Goal: Transaction & Acquisition: Purchase product/service

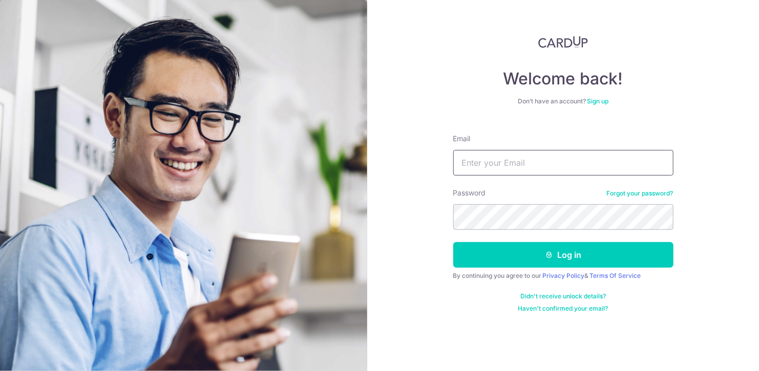
type input "[EMAIL_ADDRESS][DOMAIN_NAME]"
click at [563, 255] on button "Log in" at bounding box center [563, 255] width 220 height 26
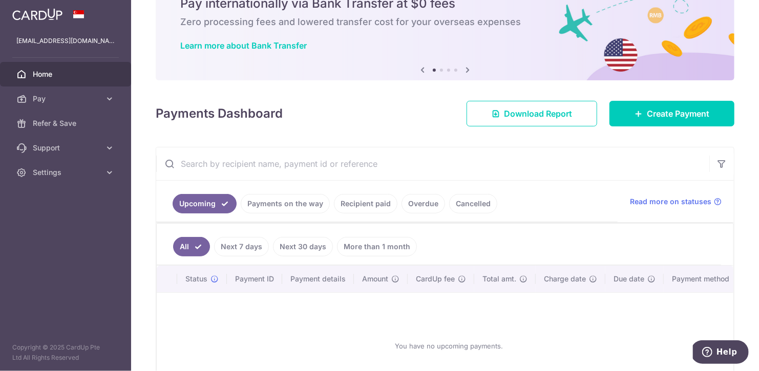
scroll to position [64, 0]
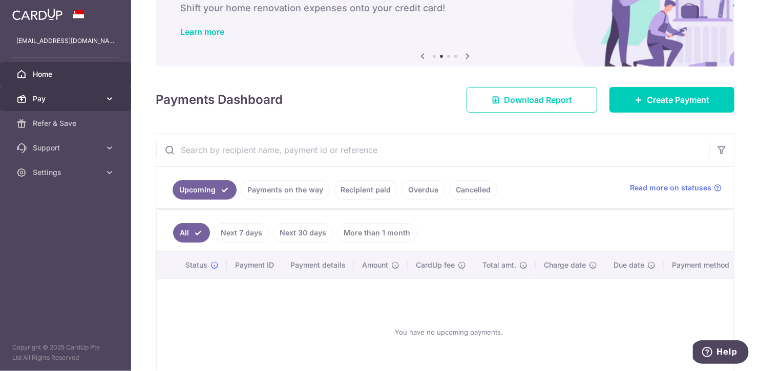
click at [76, 98] on span "Pay" at bounding box center [67, 99] width 68 height 10
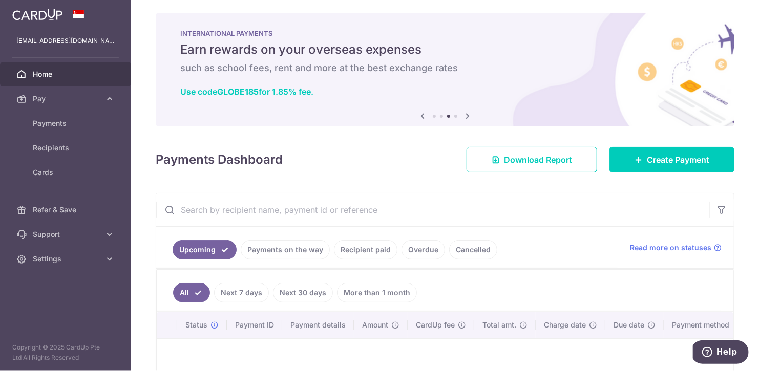
scroll to position [0, 0]
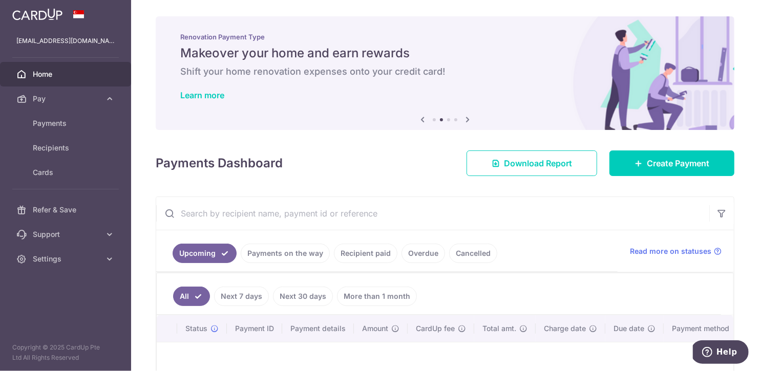
click at [378, 256] on link "Recipient paid" at bounding box center [366, 253] width 64 height 19
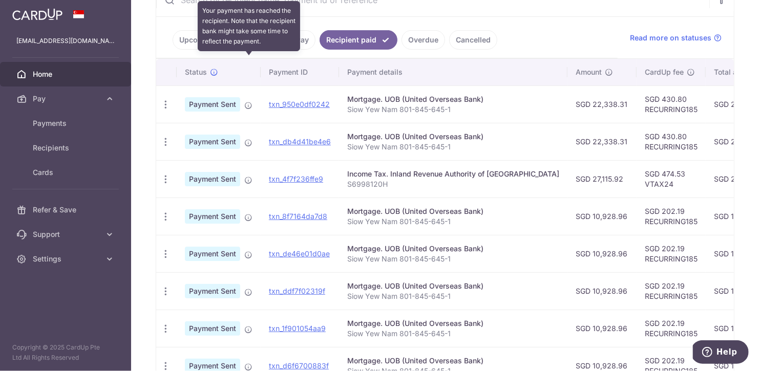
scroll to position [213, 0]
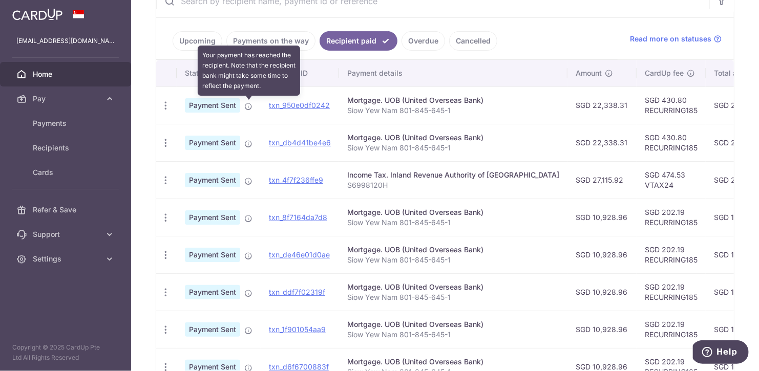
click at [249, 104] on icon at bounding box center [248, 106] width 8 height 8
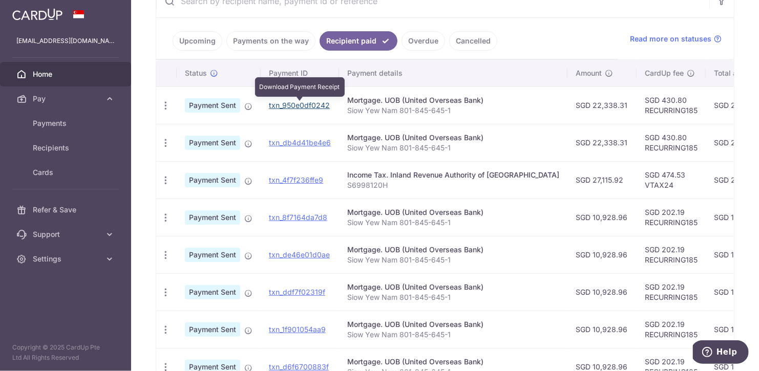
click at [293, 105] on link "txn_950e0df0242" at bounding box center [299, 105] width 61 height 9
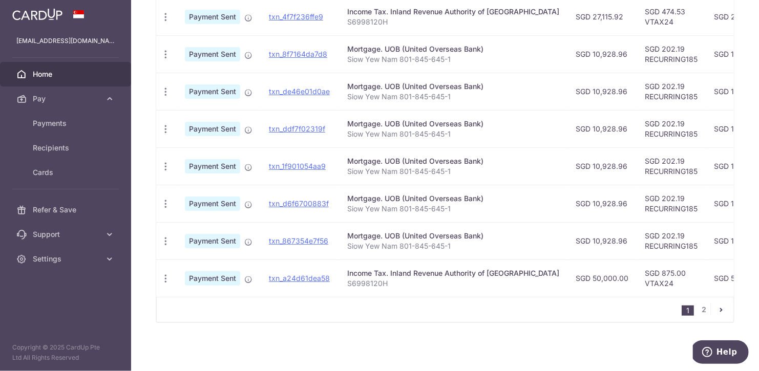
scroll to position [377, 0]
click at [722, 308] on icon "pager" at bounding box center [721, 310] width 8 height 8
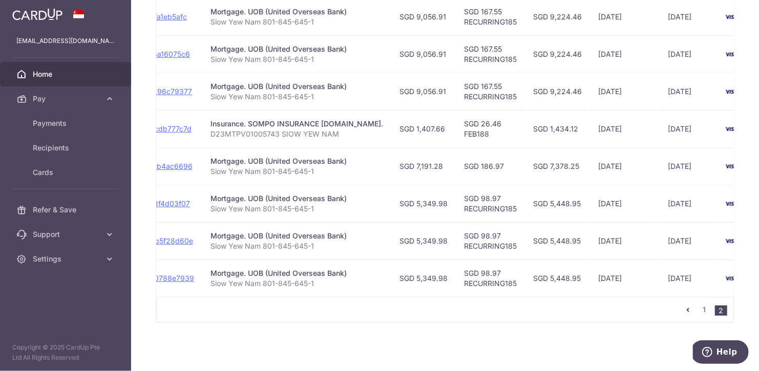
scroll to position [302, 0]
click at [704, 309] on link "1" at bounding box center [704, 310] width 12 height 12
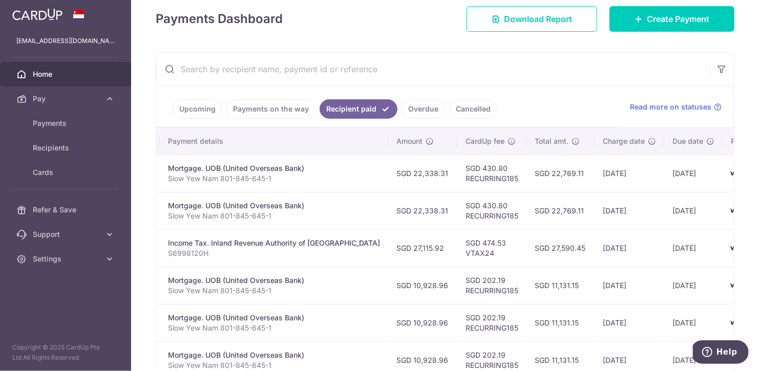
scroll to position [0, 182]
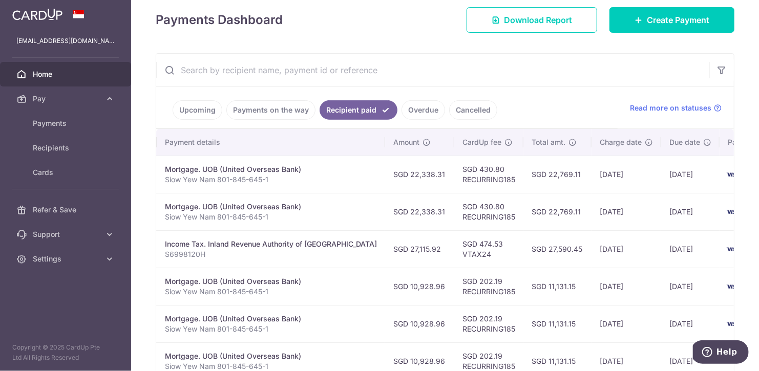
click at [50, 14] on img at bounding box center [37, 14] width 50 height 12
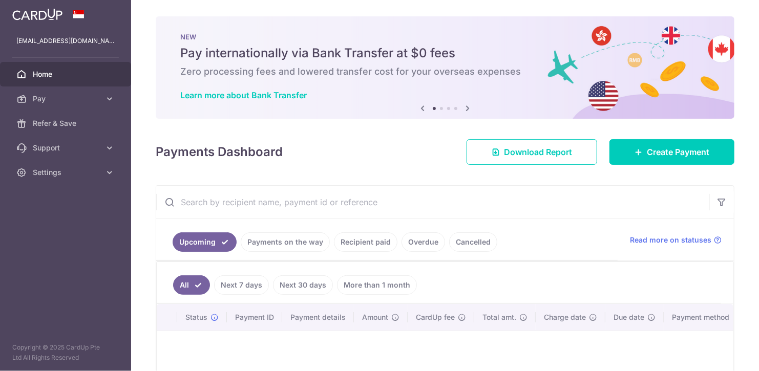
scroll to position [0, 0]
click at [56, 71] on span "Home" at bounding box center [67, 74] width 68 height 10
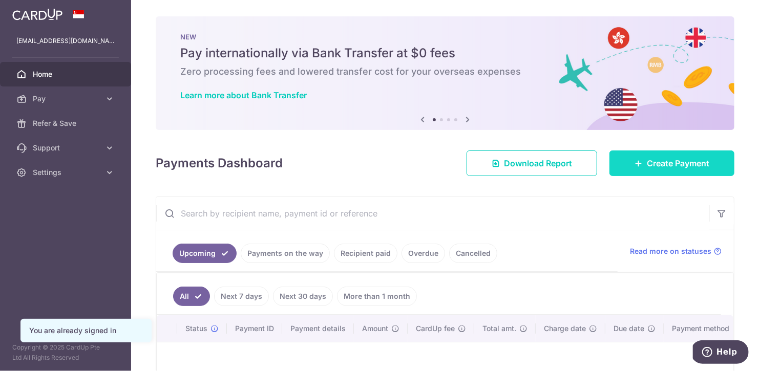
click at [689, 161] on span "Create Payment" at bounding box center [678, 163] width 63 height 12
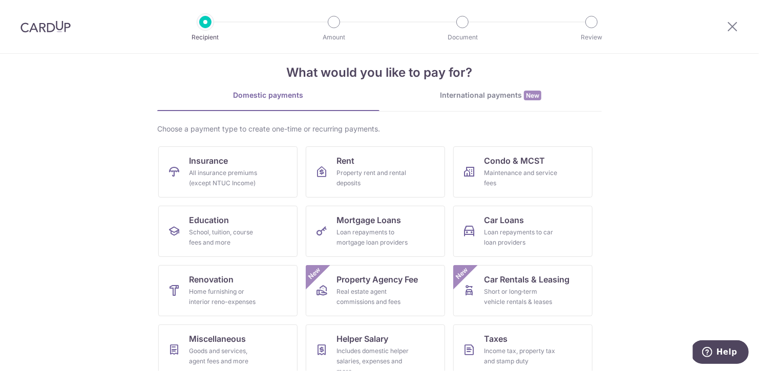
scroll to position [23, 0]
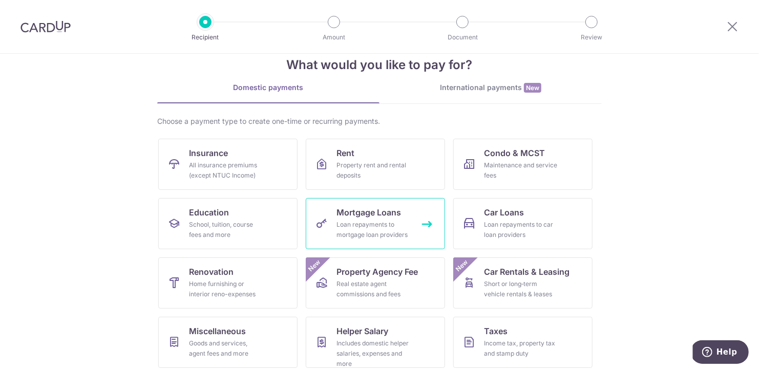
click at [379, 211] on span "Mortgage Loans" at bounding box center [369, 212] width 65 height 12
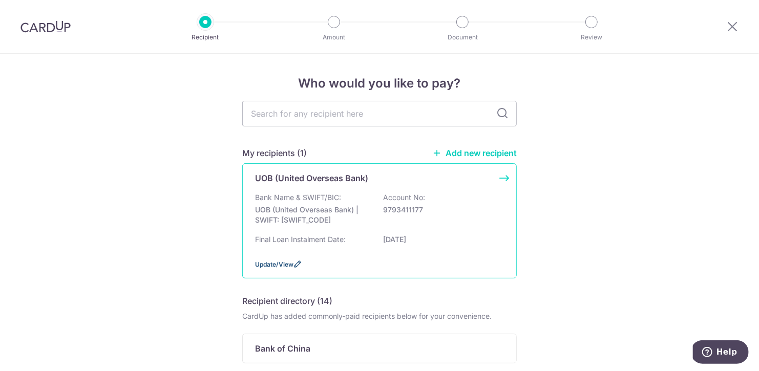
click at [281, 268] on span "Update/View" at bounding box center [274, 265] width 38 height 8
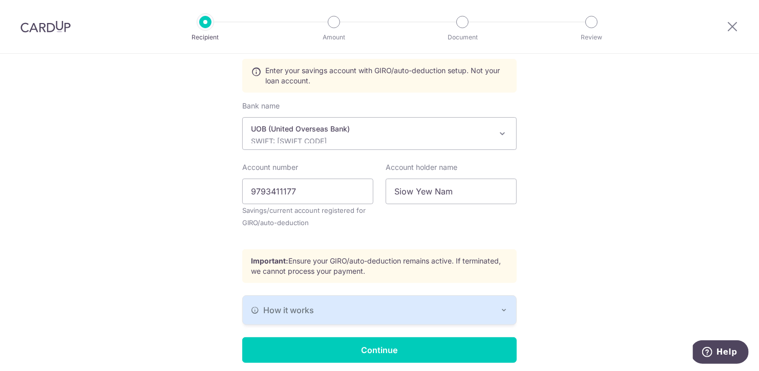
scroll to position [271, 0]
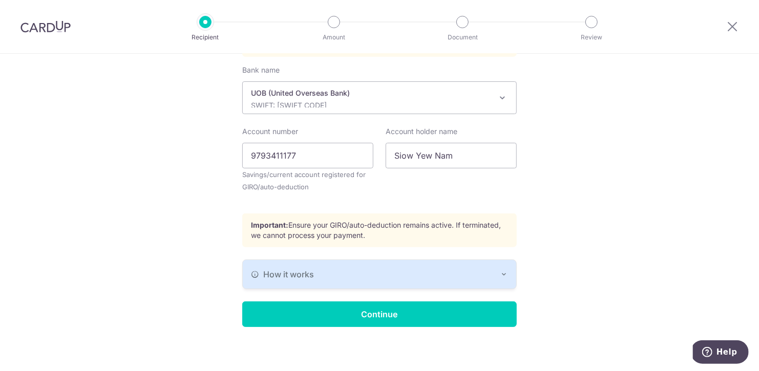
click at [469, 269] on div "How it works" at bounding box center [379, 275] width 257 height 12
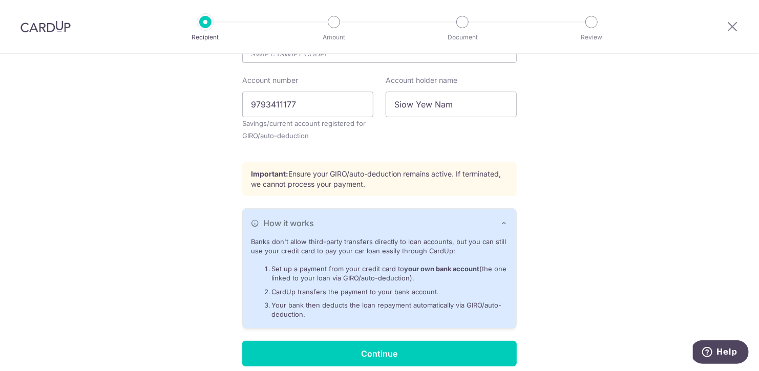
scroll to position [0, 0]
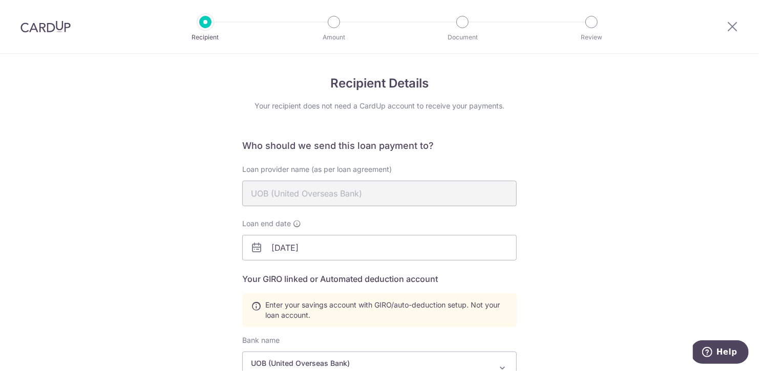
click at [202, 24] on div at bounding box center [205, 22] width 12 height 12
click at [735, 24] on icon at bounding box center [733, 26] width 12 height 13
click at [733, 23] on icon at bounding box center [733, 26] width 12 height 13
click at [56, 26] on img at bounding box center [45, 26] width 50 height 12
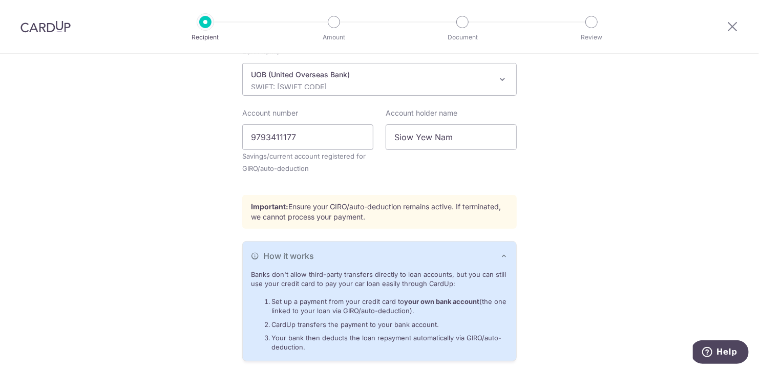
scroll to position [360, 0]
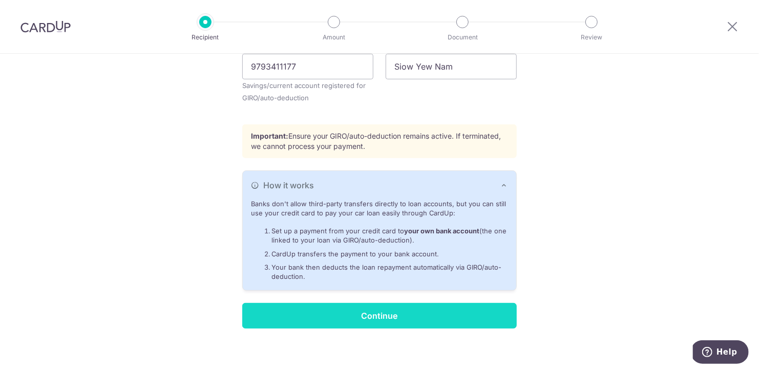
click at [299, 305] on input "Continue" at bounding box center [379, 316] width 275 height 26
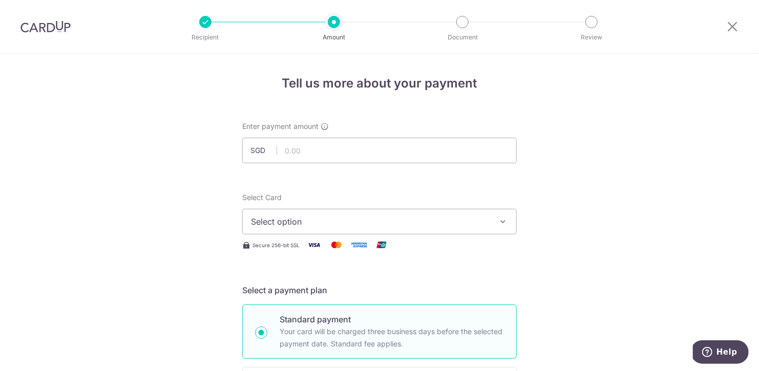
click at [495, 214] on button "Select option" at bounding box center [379, 222] width 275 height 26
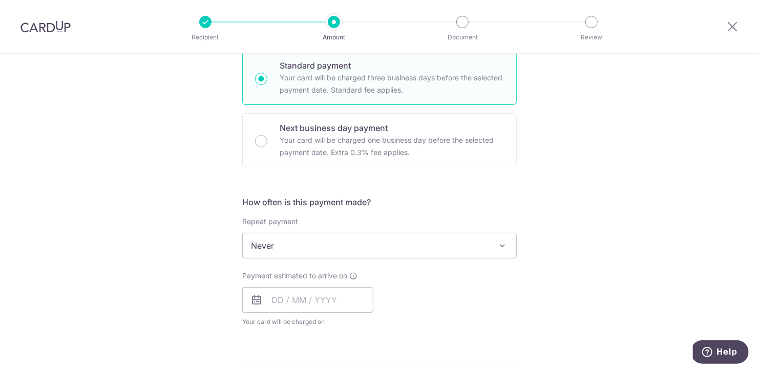
scroll to position [262, 0]
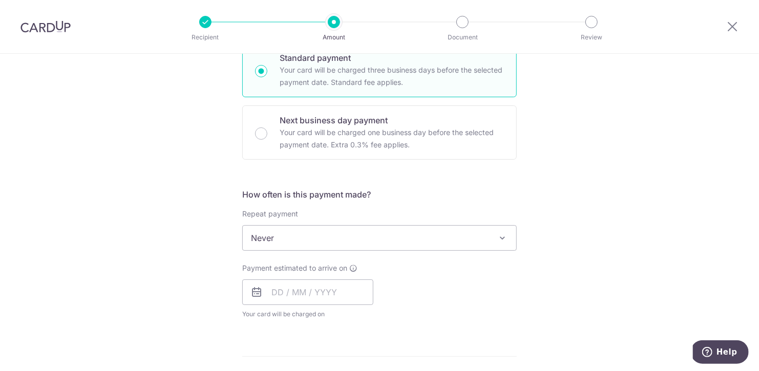
click at [49, 22] on img at bounding box center [45, 26] width 50 height 12
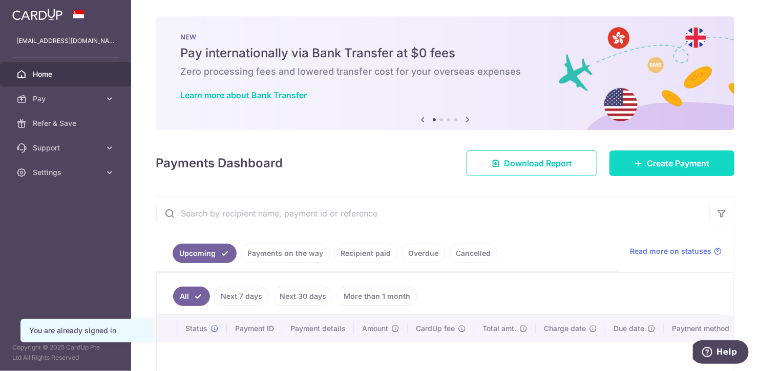
scroll to position [7, 0]
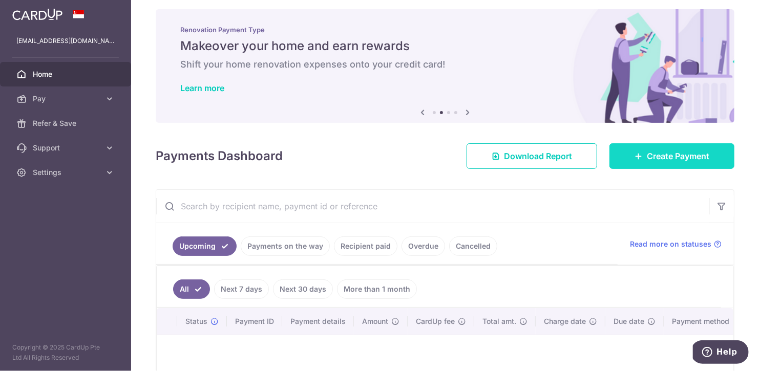
click at [662, 152] on span "Create Payment" at bounding box center [678, 156] width 63 height 12
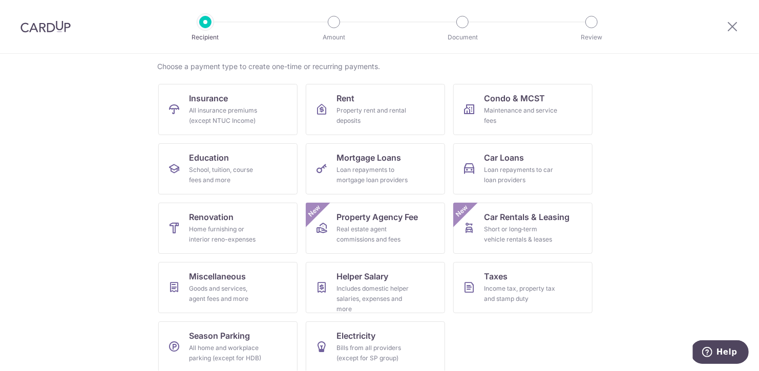
scroll to position [86, 0]
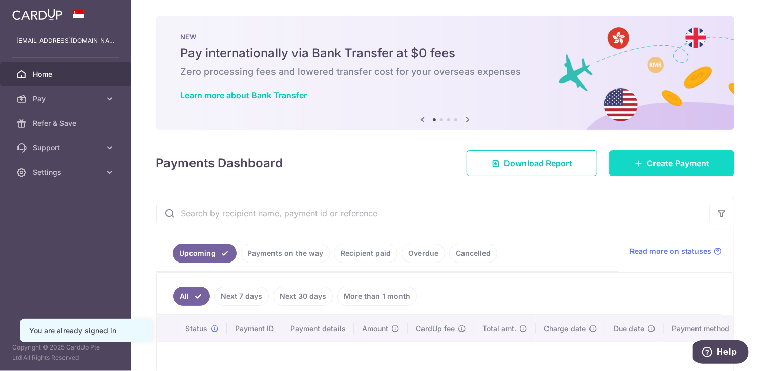
click at [686, 159] on span "Create Payment" at bounding box center [678, 163] width 63 height 12
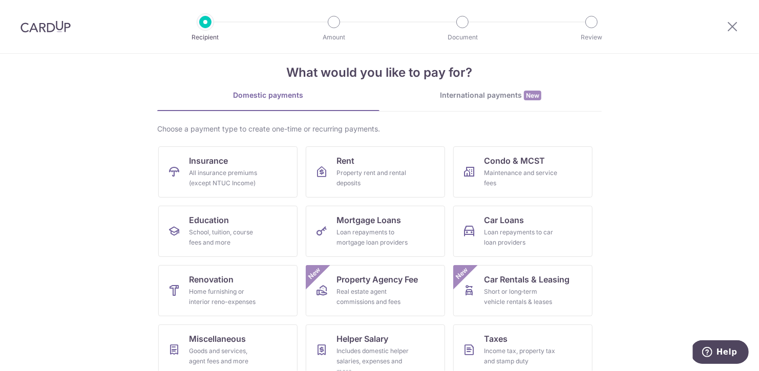
scroll to position [22, 0]
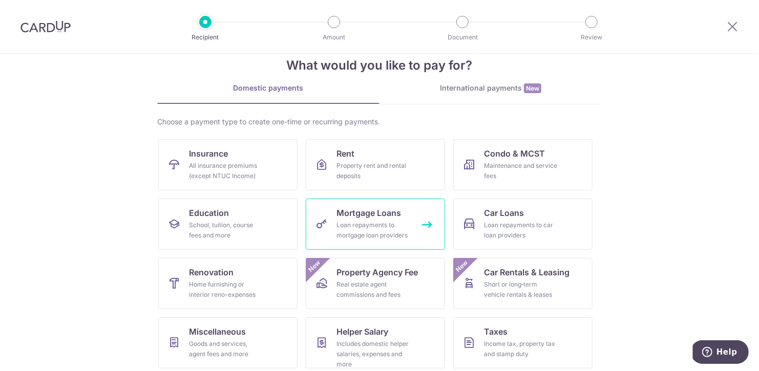
click at [365, 223] on div "Loan repayments to mortgage loan providers" at bounding box center [374, 230] width 74 height 20
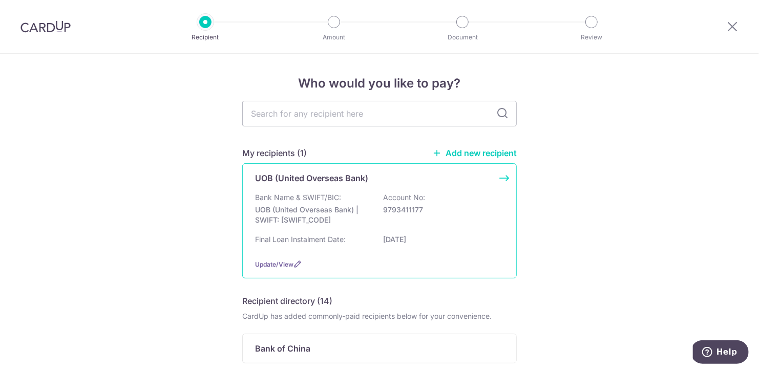
click at [335, 209] on p "UOB (United Overseas Bank) | SWIFT: [SWIFT_CODE]" at bounding box center [312, 215] width 115 height 20
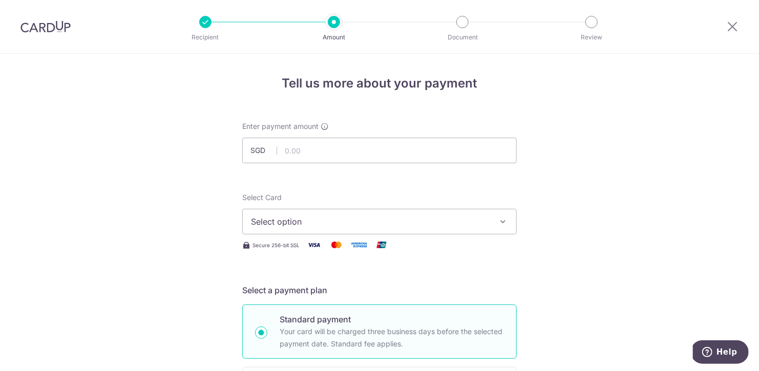
click at [401, 217] on span "Select option" at bounding box center [370, 222] width 239 height 12
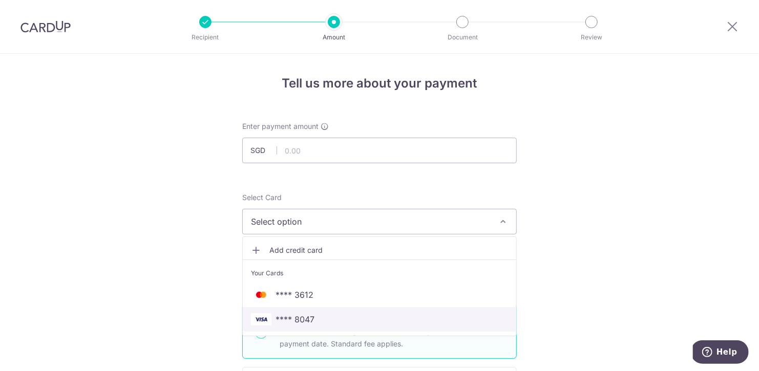
click at [296, 318] on span "**** 8047" at bounding box center [295, 320] width 39 height 12
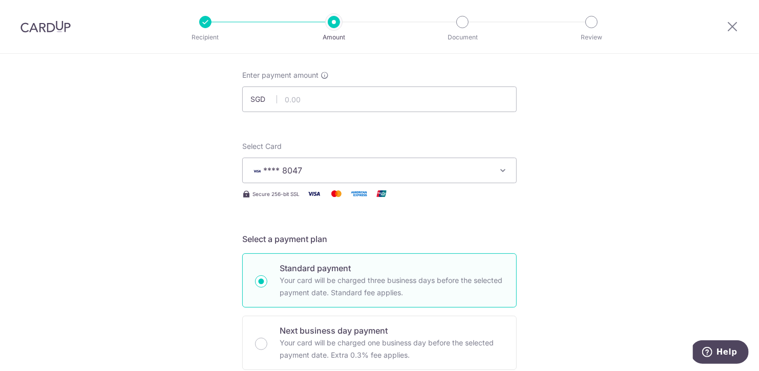
scroll to position [31, 0]
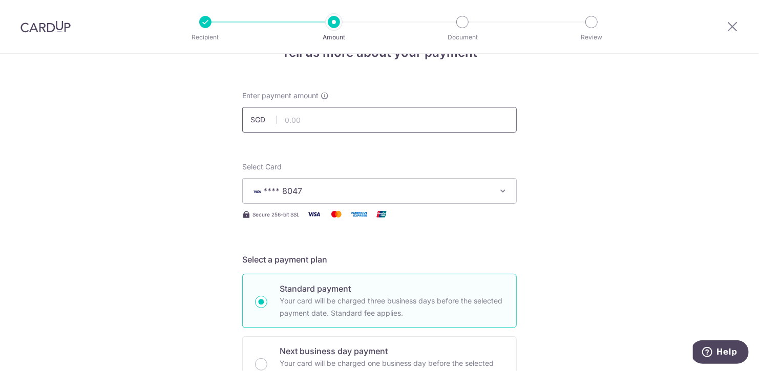
click at [333, 123] on input "text" at bounding box center [379, 120] width 275 height 26
paste input "14,502.18"
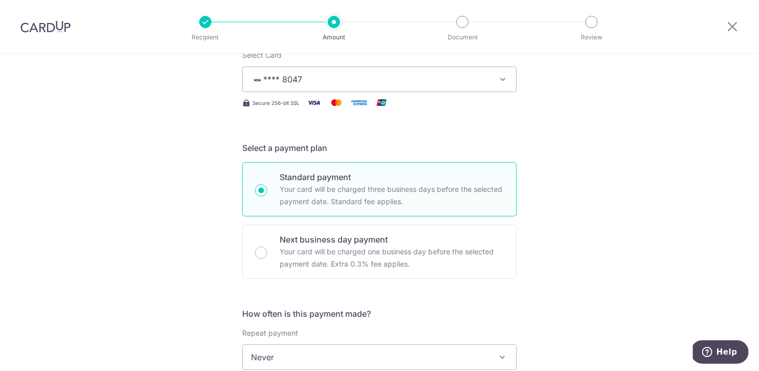
scroll to position [206, 0]
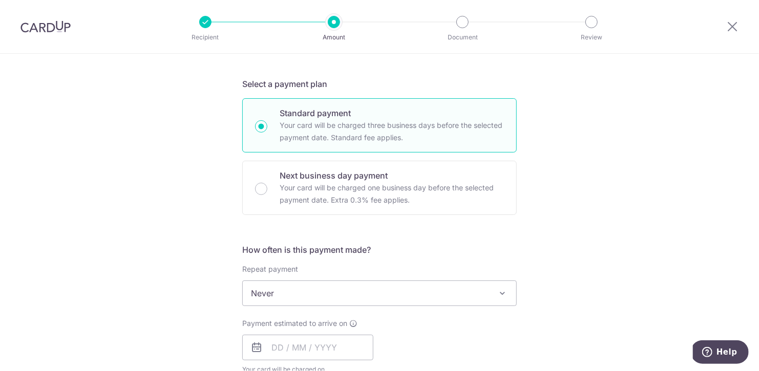
click at [466, 288] on span "Never" at bounding box center [380, 293] width 274 height 25
type input "14,502.18"
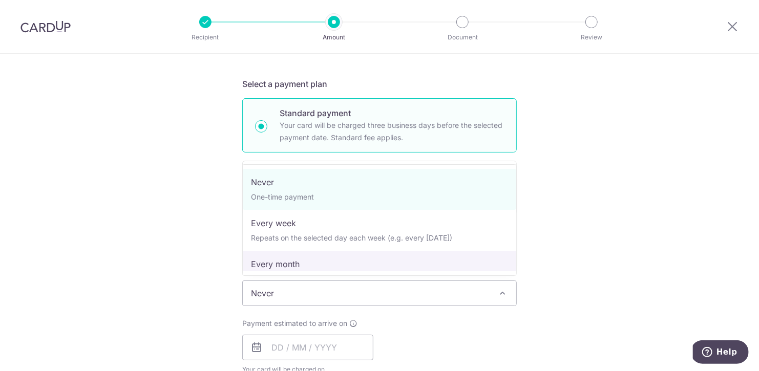
select select "3"
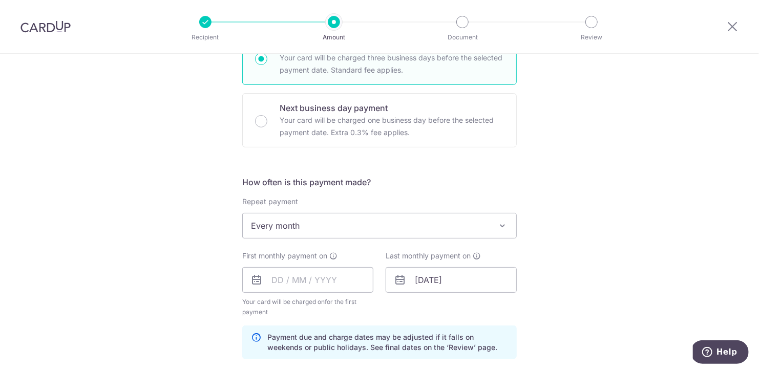
scroll to position [313, 0]
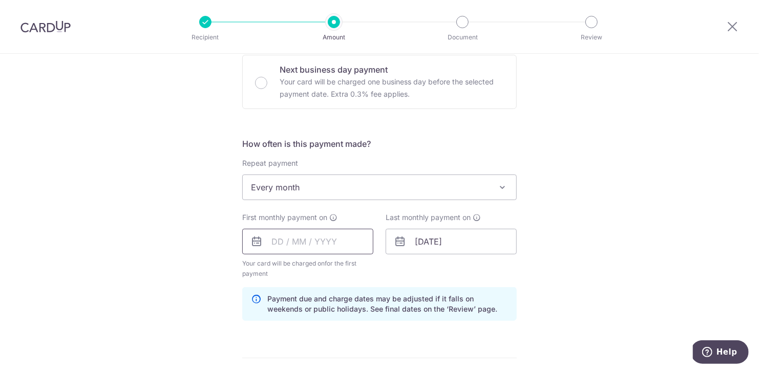
click at [281, 241] on input "text" at bounding box center [307, 242] width 131 height 26
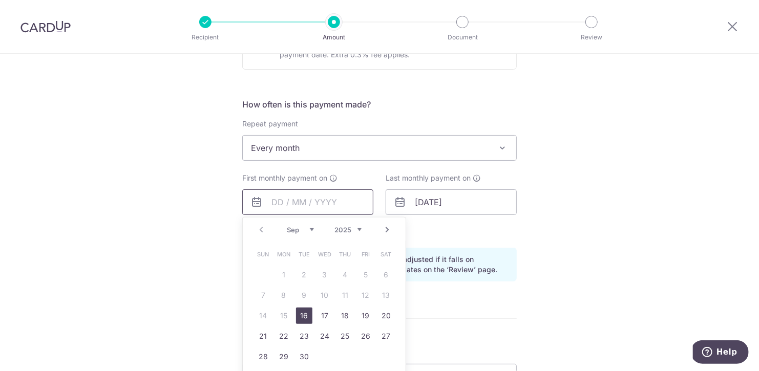
scroll to position [367, 0]
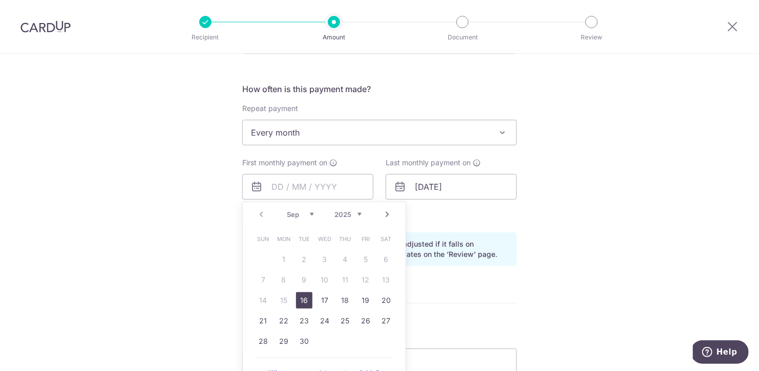
click at [387, 210] on link "Next" at bounding box center [387, 215] width 12 height 12
click at [325, 255] on link "1" at bounding box center [325, 260] width 16 height 16
type input "[DATE]"
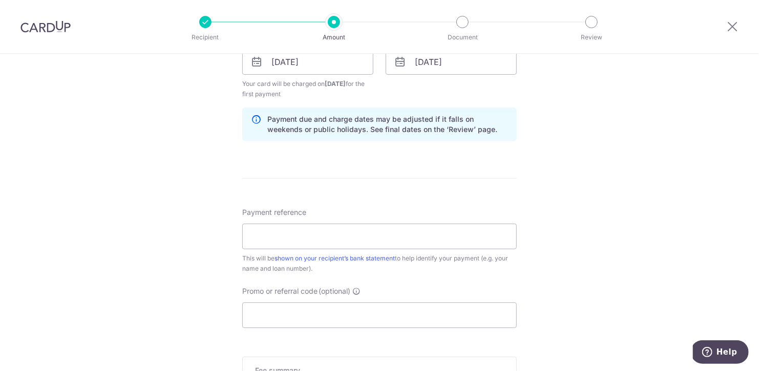
scroll to position [559, 0]
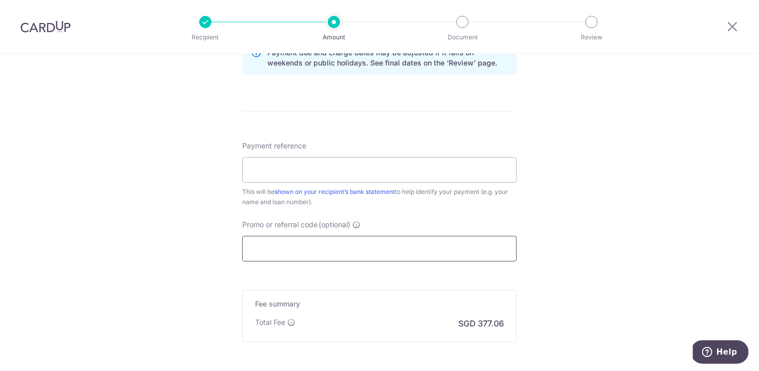
click at [290, 239] on input "Promo or referral code (optional)" at bounding box center [379, 249] width 275 height 26
paste input "14,502.18 S"
type input "14,502.18 S"
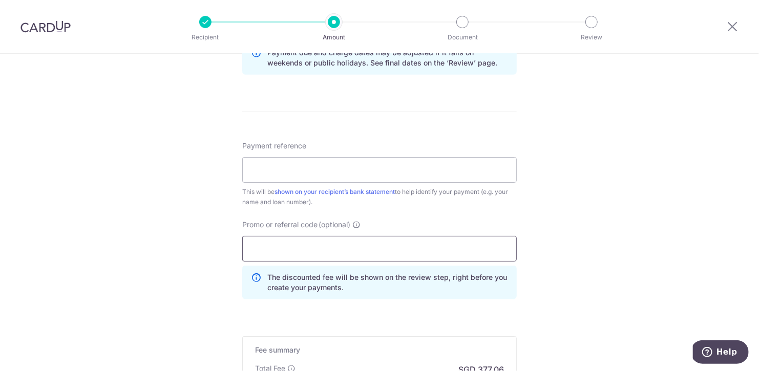
click at [325, 246] on input "Promo or referral code (optional)" at bounding box center [379, 249] width 275 height 26
paste input "3HOME25R"
type input "3HOME25R"
click at [367, 188] on link "shown on your recipient’s bank statement" at bounding box center [335, 192] width 120 height 8
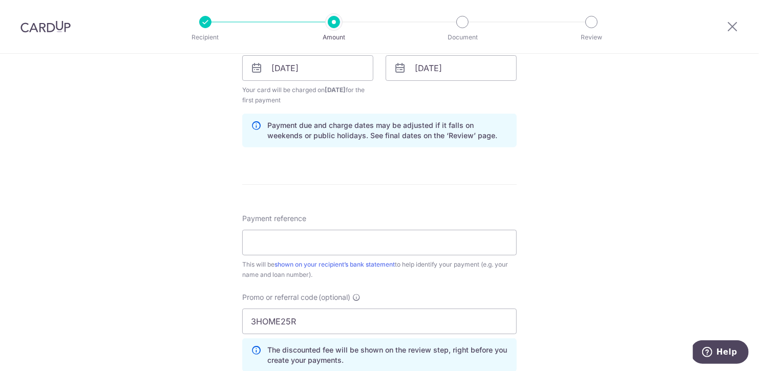
scroll to position [553, 0]
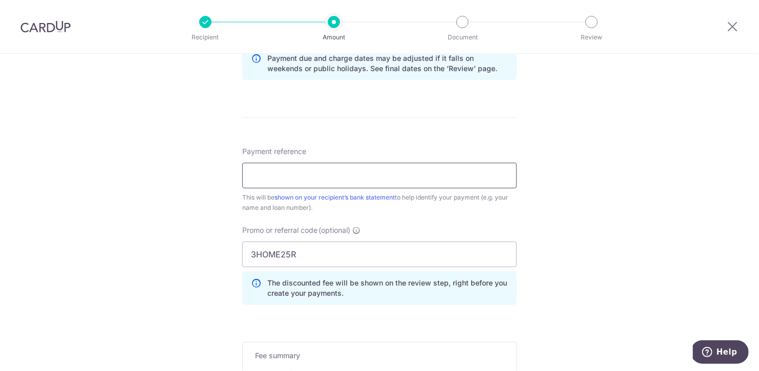
click at [295, 176] on input "Payment reference" at bounding box center [379, 176] width 275 height 26
click at [442, 170] on input "Payment reference" at bounding box center [379, 176] width 275 height 26
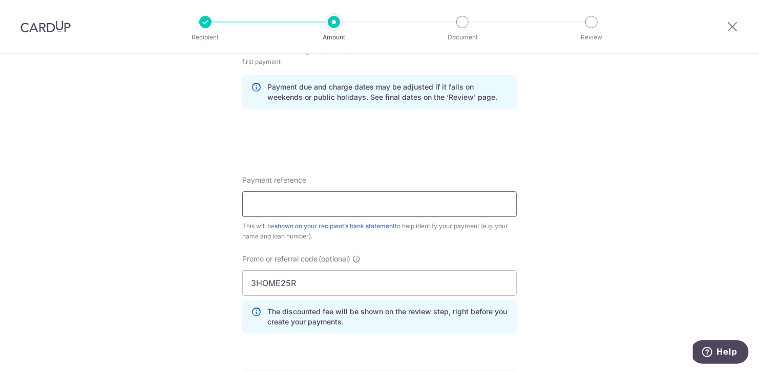
scroll to position [533, 0]
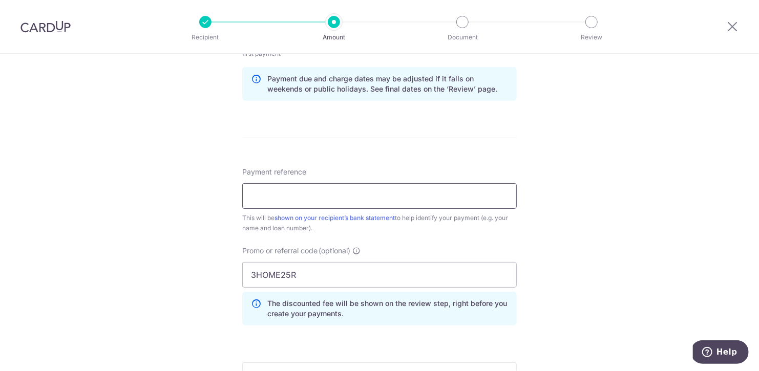
click at [362, 192] on input "Payment reference" at bounding box center [379, 196] width 275 height 26
paste input "Housing Loan 801-845-645-1"
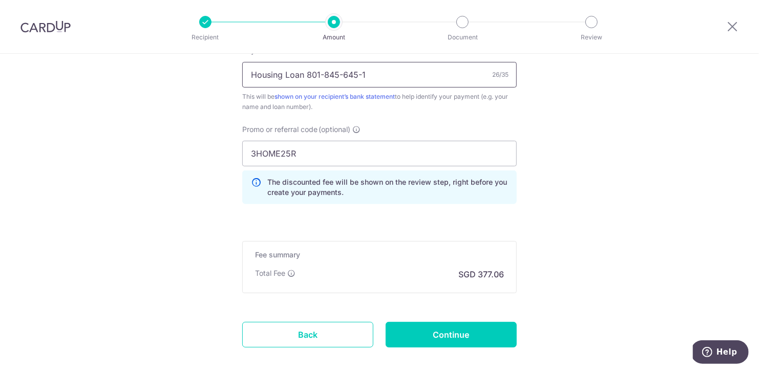
scroll to position [705, 0]
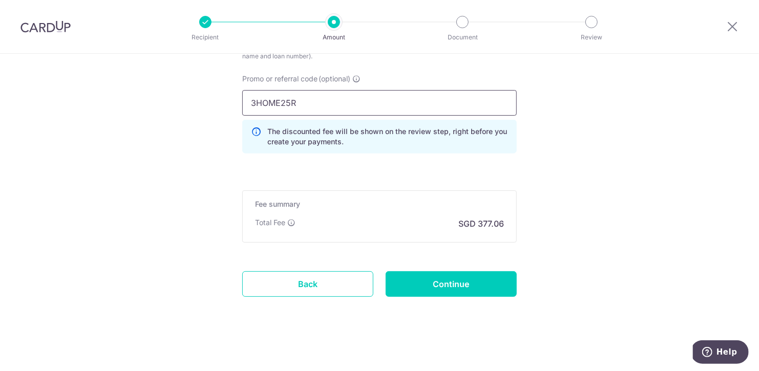
type input "Housing Loan 801-845-645-1"
drag, startPoint x: 308, startPoint y: 96, endPoint x: 254, endPoint y: 96, distance: 54.8
click at [254, 96] on input "3HOME25R" at bounding box center [379, 103] width 275 height 26
click at [271, 98] on input "3HOME25R" at bounding box center [379, 103] width 275 height 26
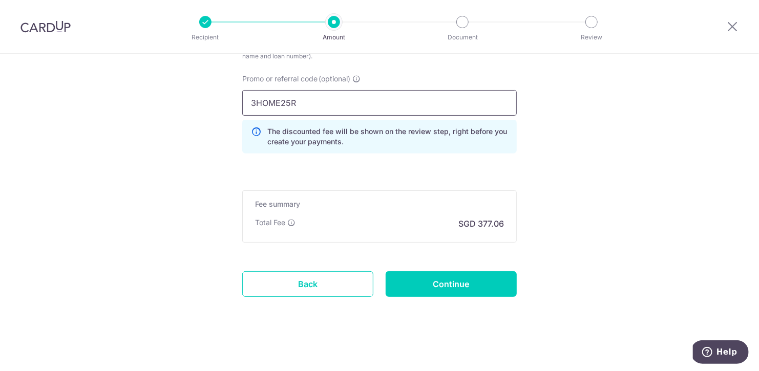
click at [271, 98] on input "3HOME25R" at bounding box center [379, 103] width 275 height 26
click at [286, 100] on input "Promo or referral code (optional)" at bounding box center [379, 103] width 275 height 26
click at [329, 98] on input "Promo or referral code (optional)" at bounding box center [379, 103] width 275 height 26
paste input "3HOME25R"
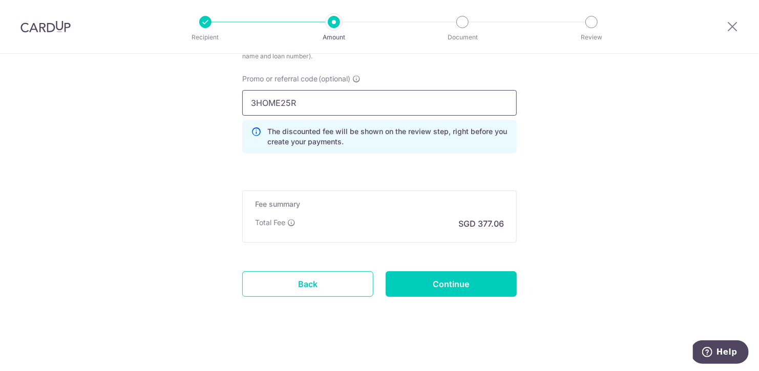
type input "3HOME25R"
click at [453, 281] on input "Continue" at bounding box center [451, 285] width 131 height 26
type input "Create Schedule"
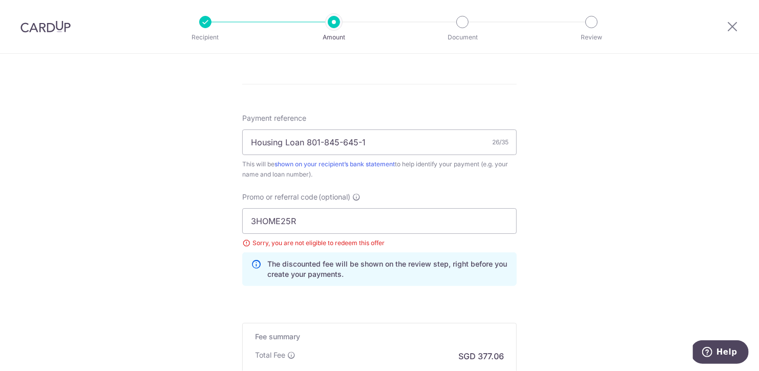
scroll to position [527, 0]
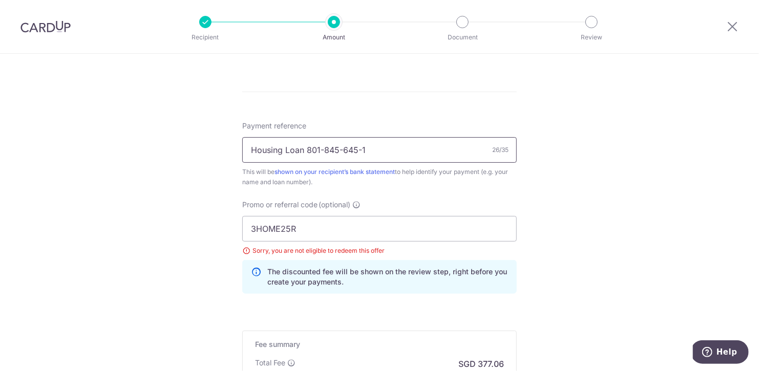
drag, startPoint x: 383, startPoint y: 149, endPoint x: 250, endPoint y: 149, distance: 133.7
click at [250, 149] on input "Housing Loan 801-845-645-1" at bounding box center [379, 150] width 275 height 26
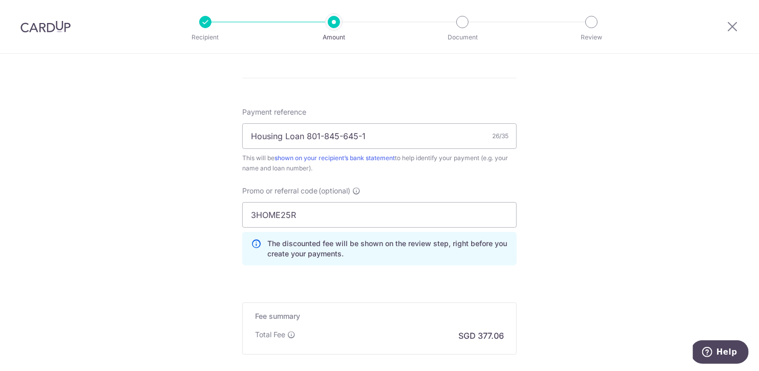
scroll to position [603, 0]
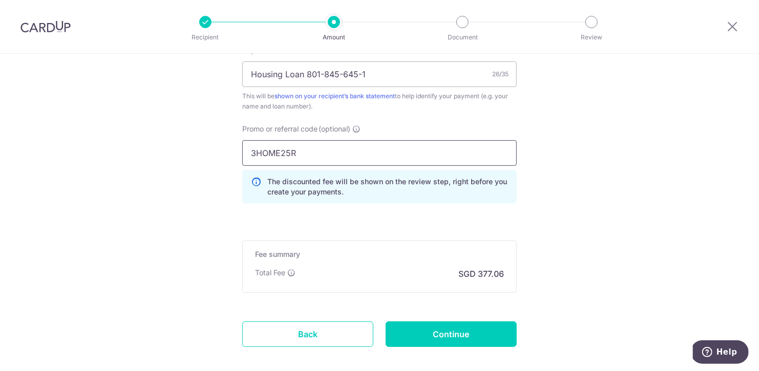
click at [281, 151] on input "3HOME25R" at bounding box center [379, 153] width 275 height 26
paste input "REC185"
type input "REC185"
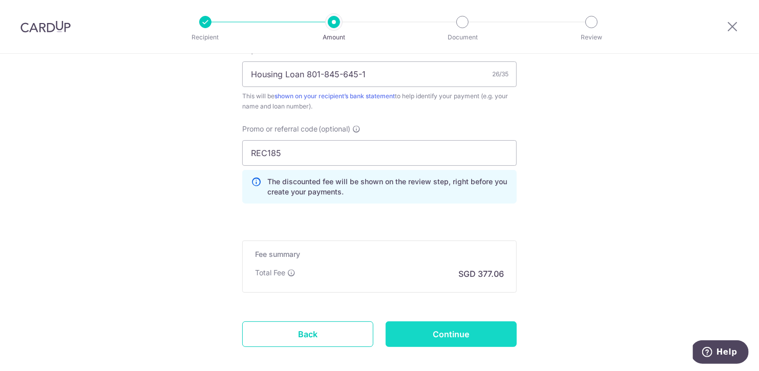
click at [465, 330] on input "Continue" at bounding box center [451, 335] width 131 height 26
type input "Update Schedule"
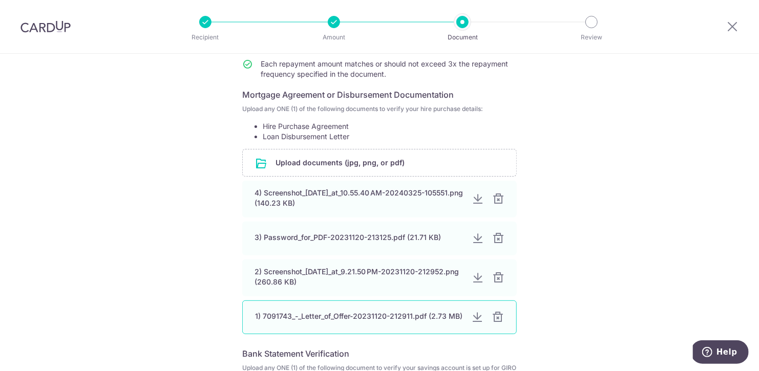
scroll to position [164, 0]
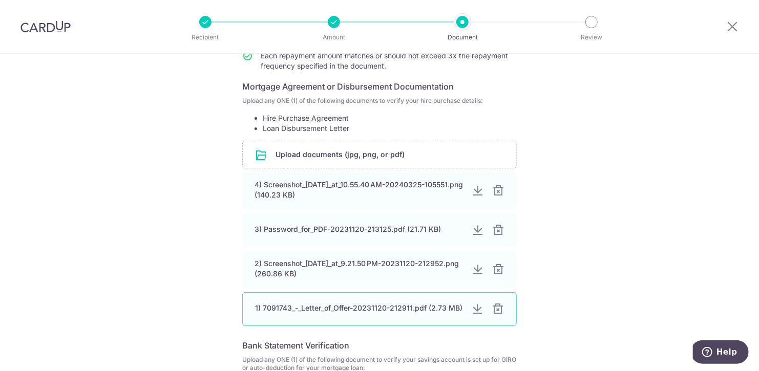
click at [477, 304] on div at bounding box center [477, 309] width 12 height 12
click at [477, 264] on div at bounding box center [477, 270] width 12 height 12
click at [476, 224] on div at bounding box center [477, 230] width 12 height 12
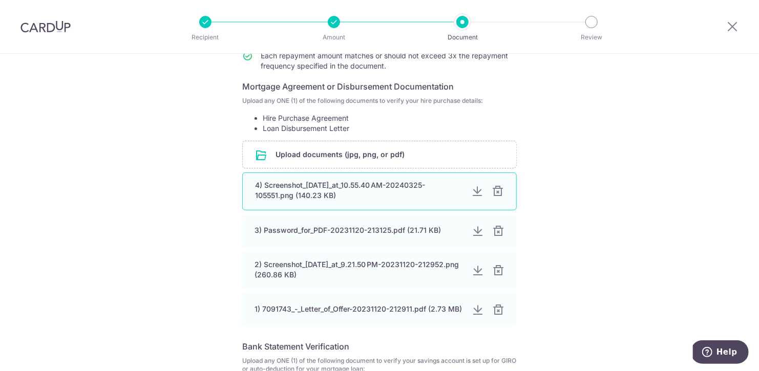
click at [473, 186] on div at bounding box center [477, 191] width 12 height 12
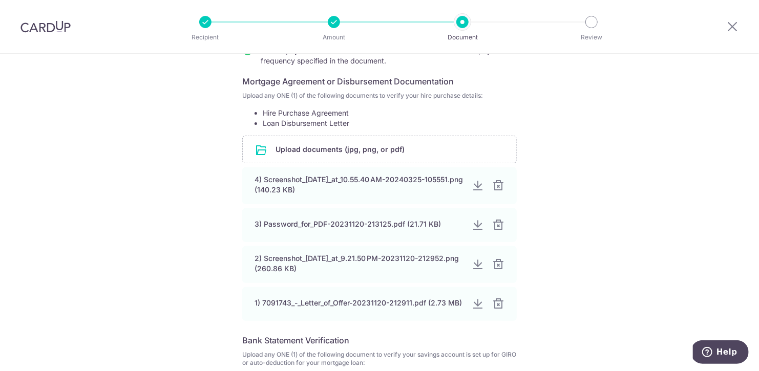
scroll to position [220, 0]
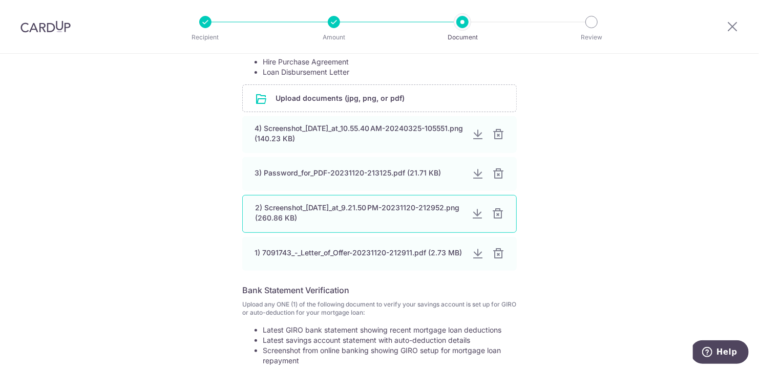
click at [478, 208] on div at bounding box center [477, 214] width 12 height 12
click at [499, 208] on div at bounding box center [498, 214] width 12 height 12
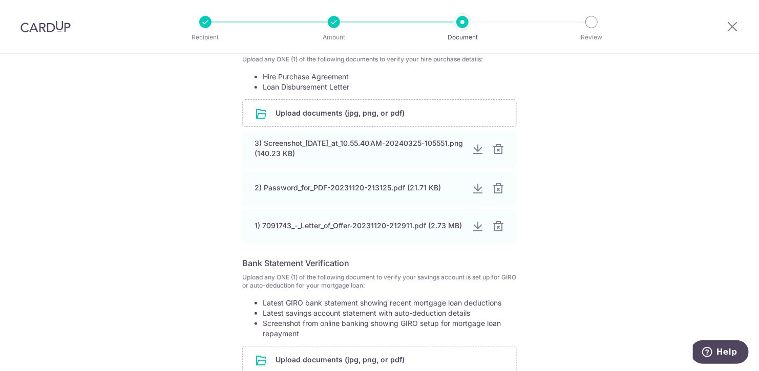
scroll to position [146, 0]
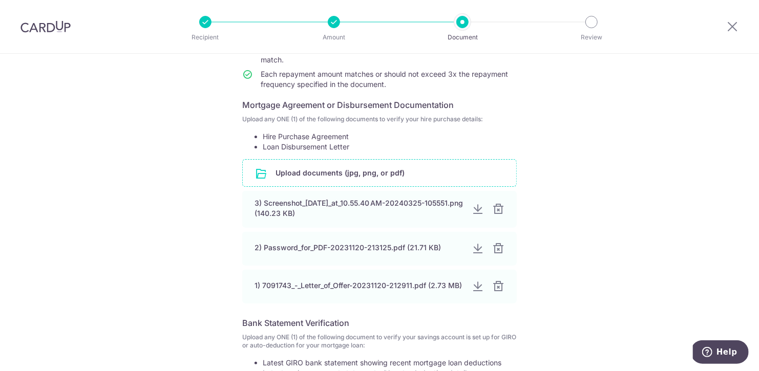
click at [354, 163] on input "file" at bounding box center [380, 173] width 274 height 27
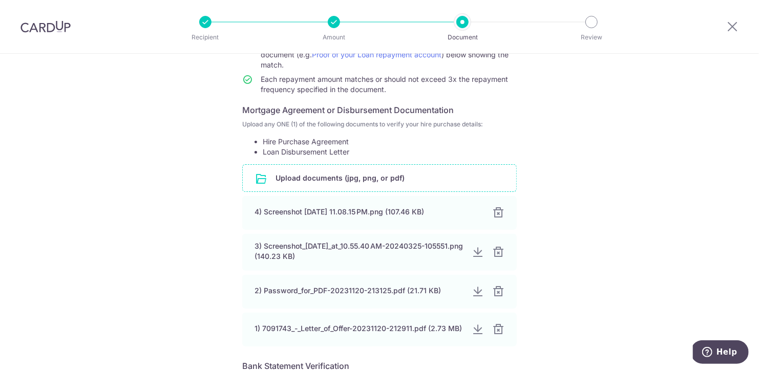
scroll to position [329, 0]
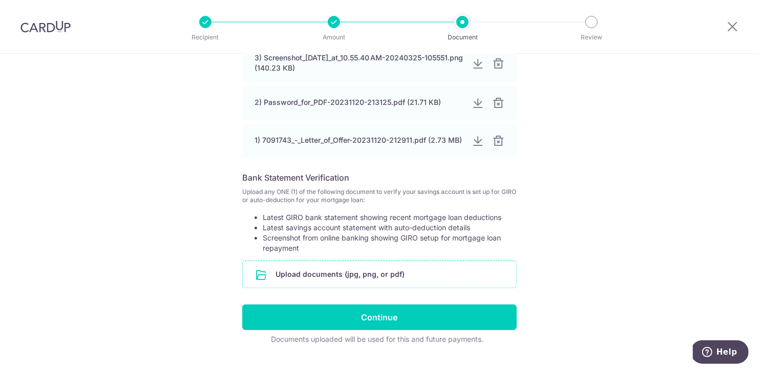
click at [379, 261] on input "file" at bounding box center [380, 274] width 274 height 27
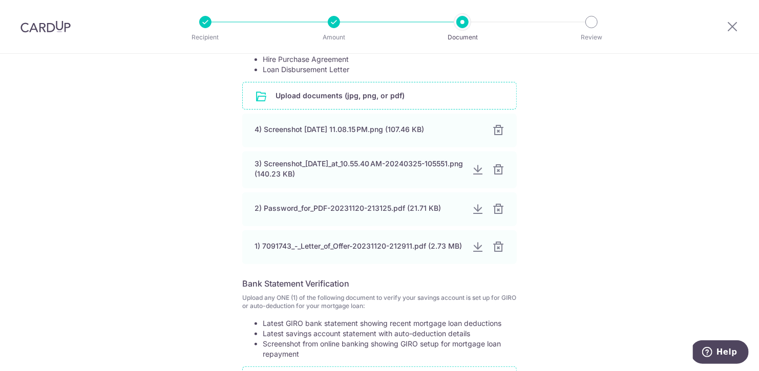
scroll to position [385, 0]
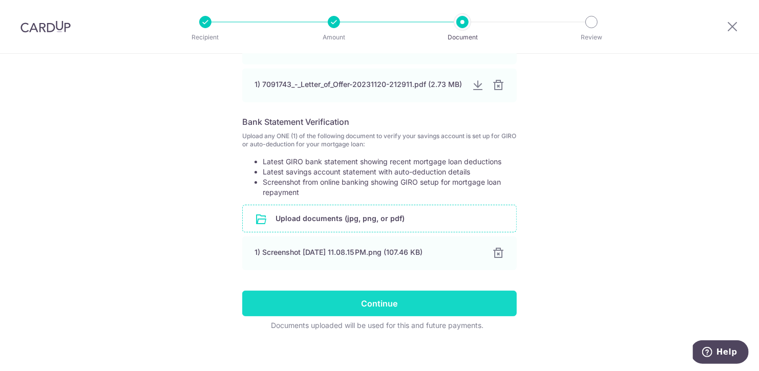
click at [414, 297] on input "Continue" at bounding box center [379, 304] width 275 height 26
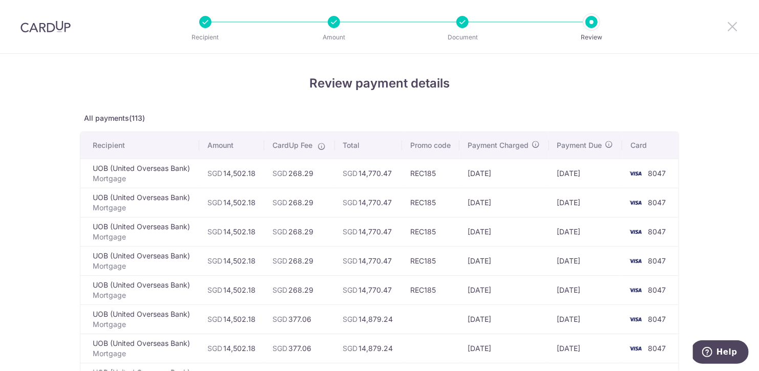
click at [732, 25] on icon at bounding box center [733, 26] width 12 height 13
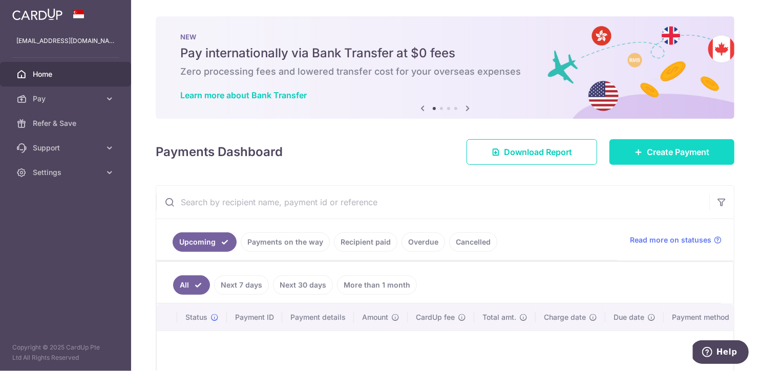
click at [653, 146] on span "Create Payment" at bounding box center [678, 152] width 63 height 12
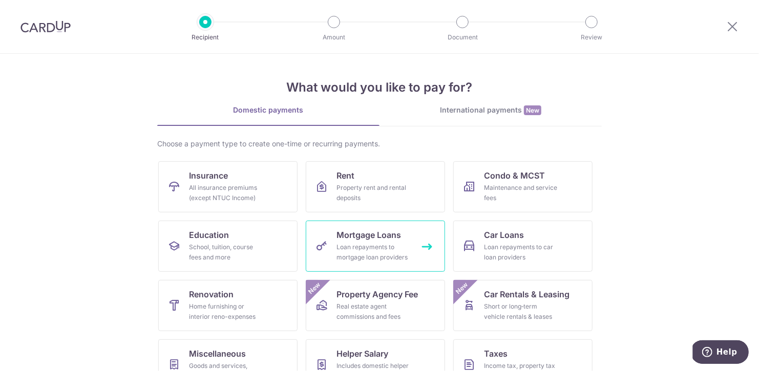
click at [361, 240] on span "Mortgage Loans" at bounding box center [369, 235] width 65 height 12
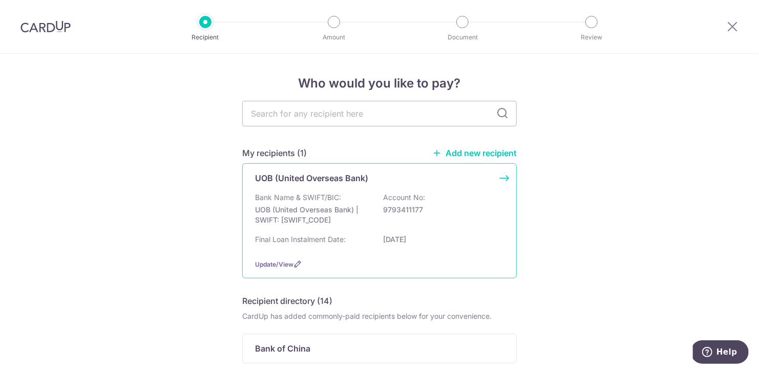
click at [328, 211] on p "UOB (United Overseas Bank) | SWIFT: [SWIFT_CODE]" at bounding box center [312, 215] width 115 height 20
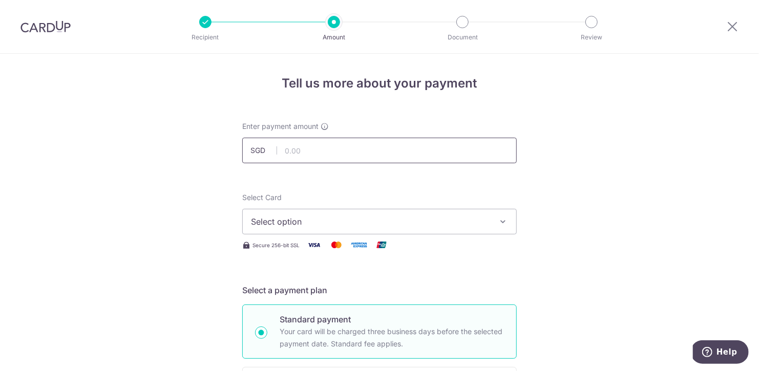
click at [333, 151] on input "text" at bounding box center [379, 151] width 275 height 26
paste input "14,502.18"
type input "14,502.18"
click at [362, 221] on span "Select option" at bounding box center [370, 222] width 239 height 12
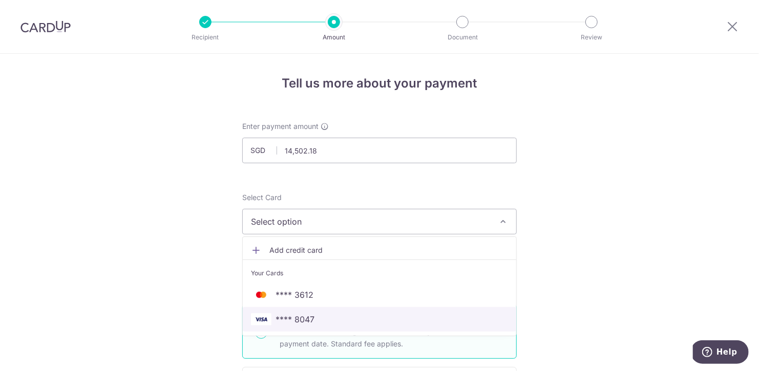
click at [294, 317] on span "**** 8047" at bounding box center [295, 320] width 39 height 12
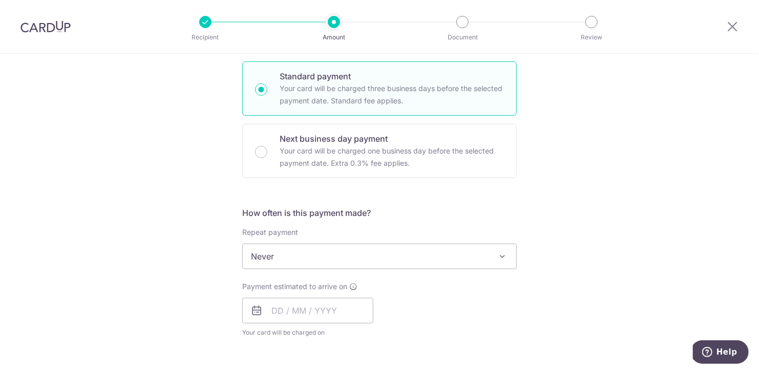
scroll to position [251, 0]
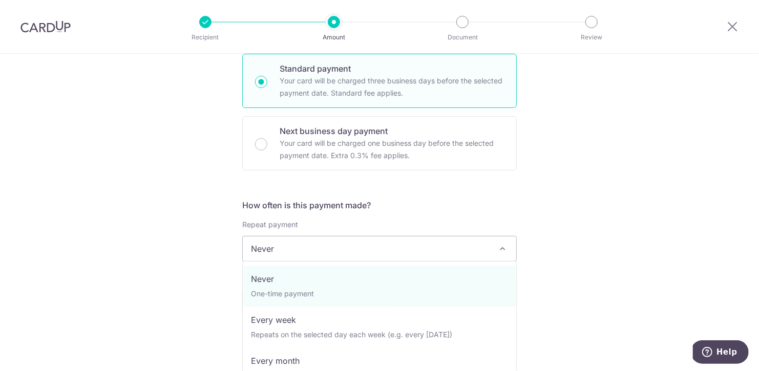
click at [475, 240] on span "Never" at bounding box center [380, 249] width 274 height 25
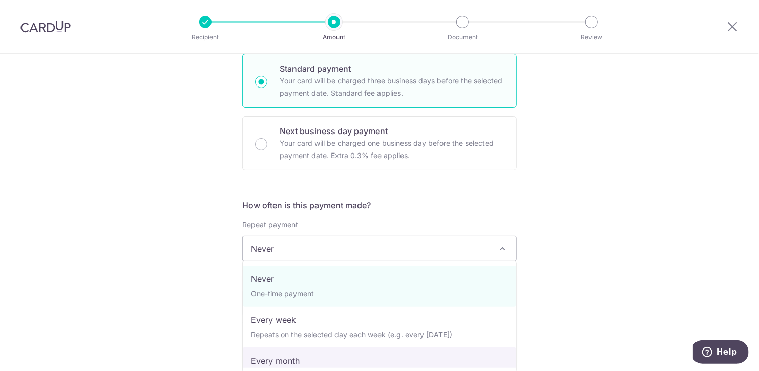
select select "3"
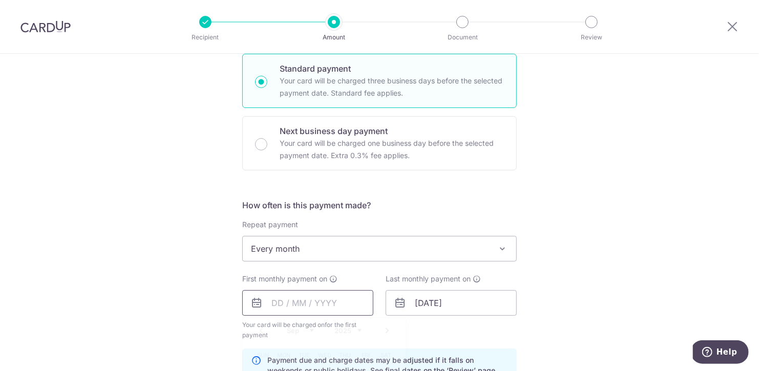
click at [265, 301] on input "text" at bounding box center [307, 304] width 131 height 26
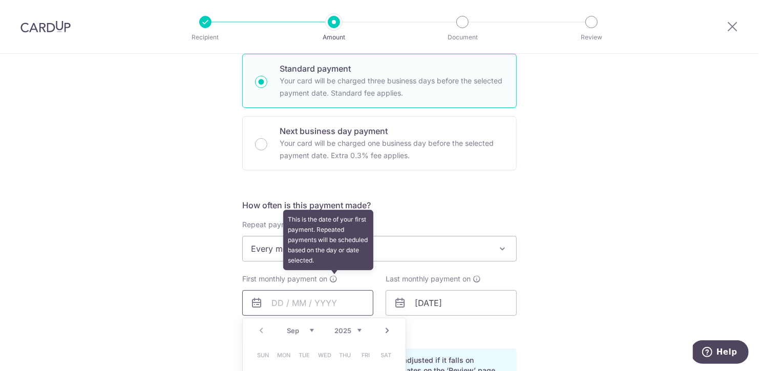
scroll to position [347, 0]
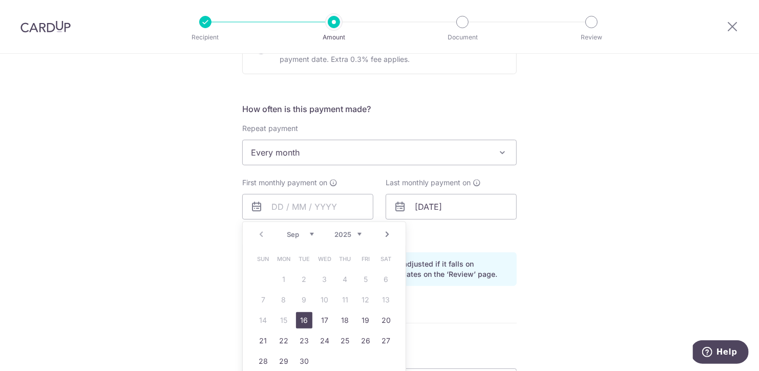
click at [388, 229] on link "Next" at bounding box center [387, 235] width 12 height 12
click at [326, 275] on link "1" at bounding box center [325, 280] width 16 height 16
type input "[DATE]"
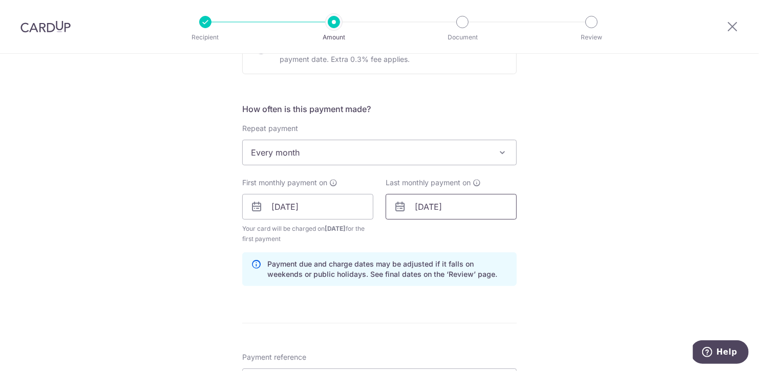
click at [432, 203] on input "01/02/2035" at bounding box center [451, 207] width 131 height 26
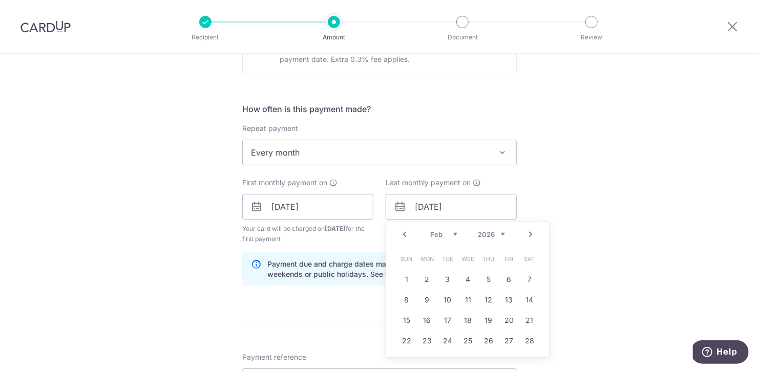
click at [405, 233] on link "Prev" at bounding box center [405, 235] width 12 height 12
click at [489, 274] on link "1" at bounding box center [489, 280] width 16 height 16
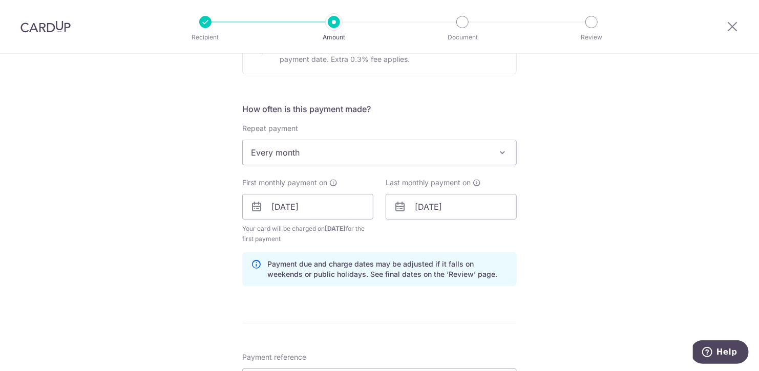
click at [401, 203] on icon at bounding box center [400, 207] width 12 height 12
drag, startPoint x: 400, startPoint y: 205, endPoint x: 418, endPoint y: 203, distance: 18.1
click at [400, 205] on icon at bounding box center [400, 207] width 12 height 12
click at [418, 203] on input "01/01/2026" at bounding box center [451, 207] width 131 height 26
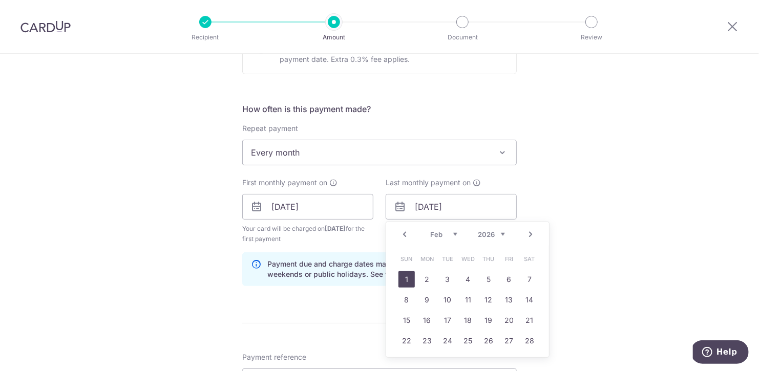
click at [409, 275] on link "1" at bounding box center [407, 280] width 16 height 16
type input "01/02/2026"
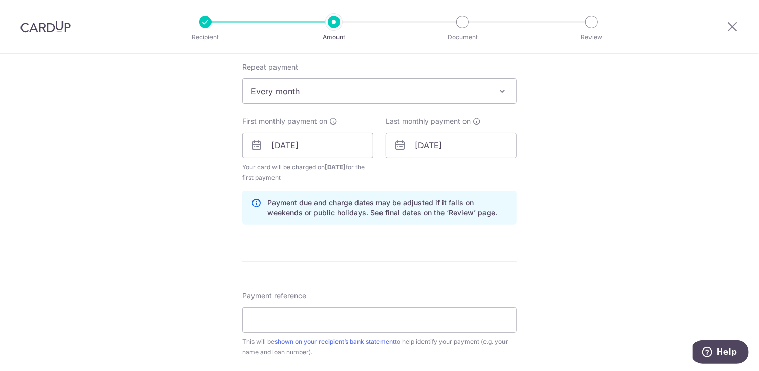
scroll to position [453, 0]
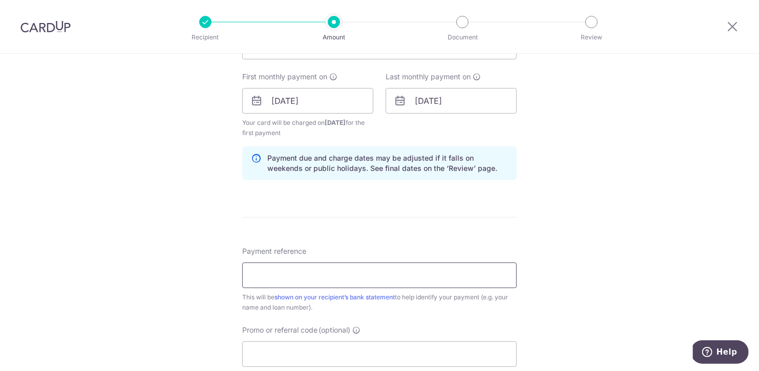
click at [334, 273] on input "Payment reference" at bounding box center [379, 276] width 275 height 26
paste input "Housing Loan 801-845-645-1"
type input "Housing Loan 801-845-645-1"
click at [281, 343] on input "Promo or referral code (optional)" at bounding box center [379, 355] width 275 height 26
paste input "REC185"
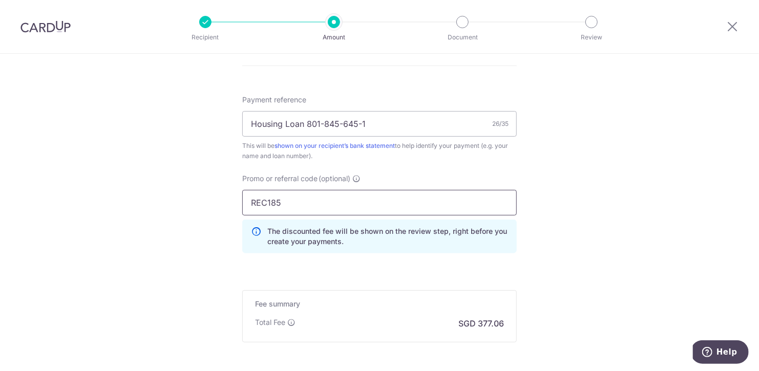
scroll to position [705, 0]
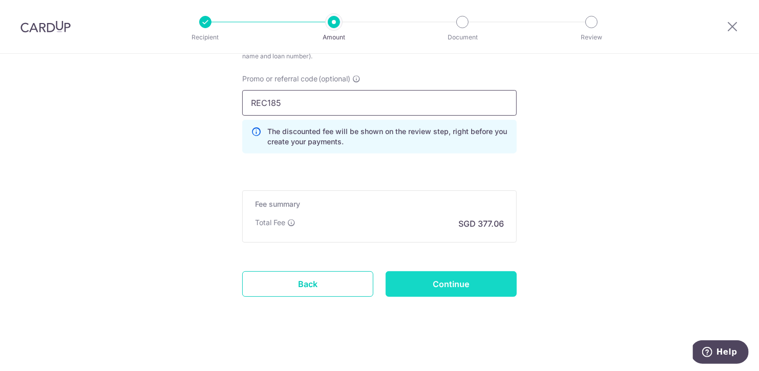
type input "REC185"
click at [467, 281] on input "Continue" at bounding box center [451, 285] width 131 height 26
type input "Create Schedule"
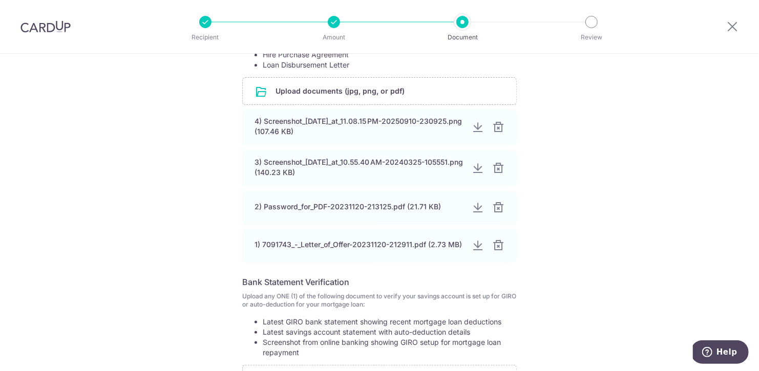
scroll to position [236, 0]
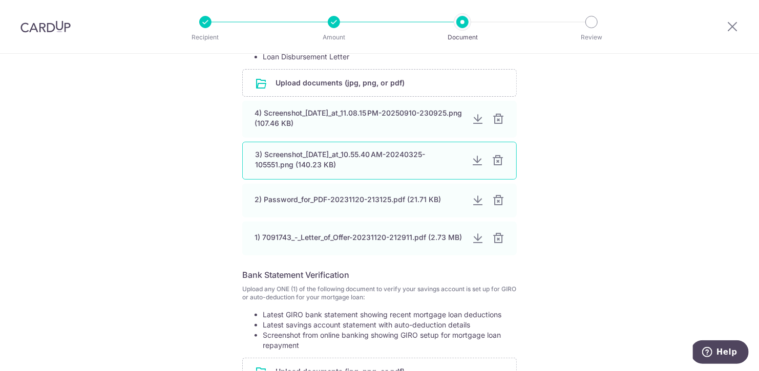
click at [475, 155] on div at bounding box center [477, 161] width 12 height 12
click at [501, 155] on div at bounding box center [498, 161] width 12 height 12
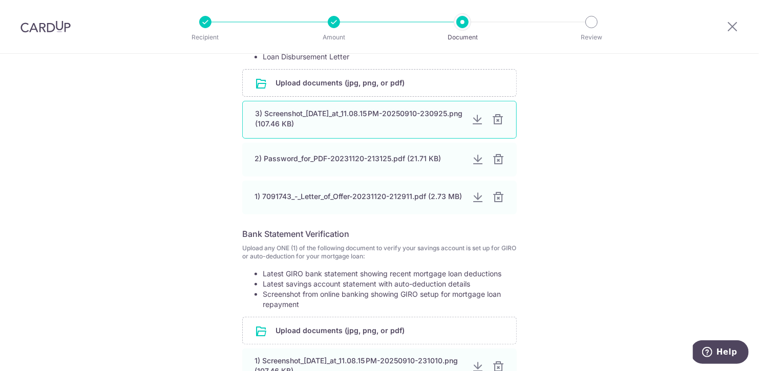
click at [479, 114] on div at bounding box center [477, 120] width 12 height 12
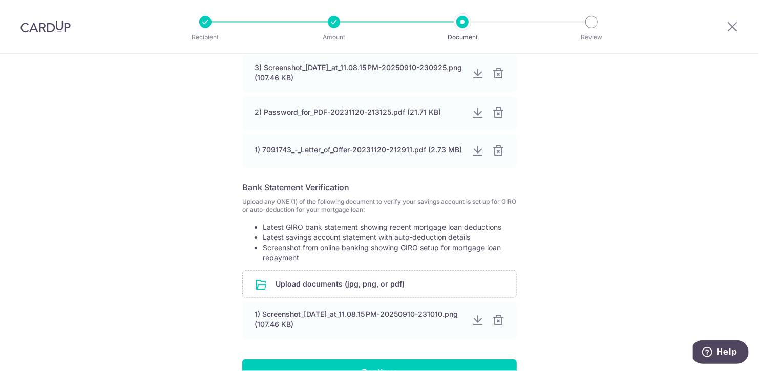
scroll to position [289, 0]
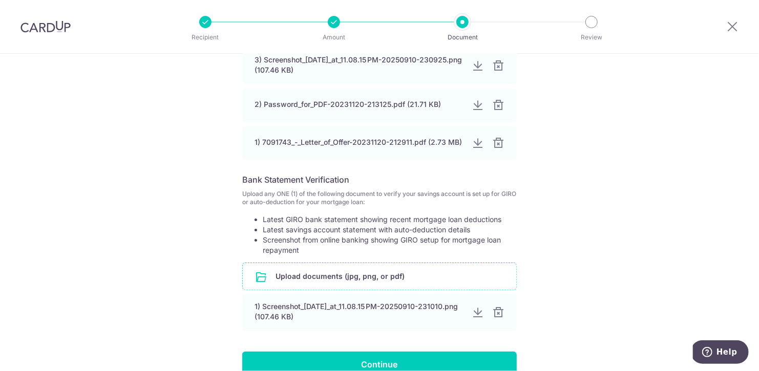
click at [397, 268] on input "file" at bounding box center [380, 276] width 274 height 27
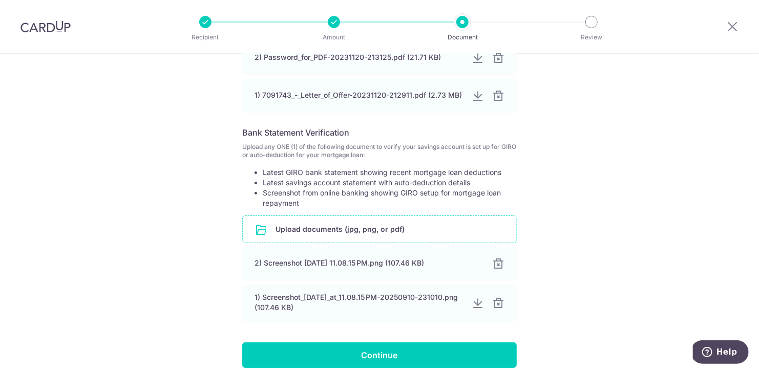
scroll to position [388, 0]
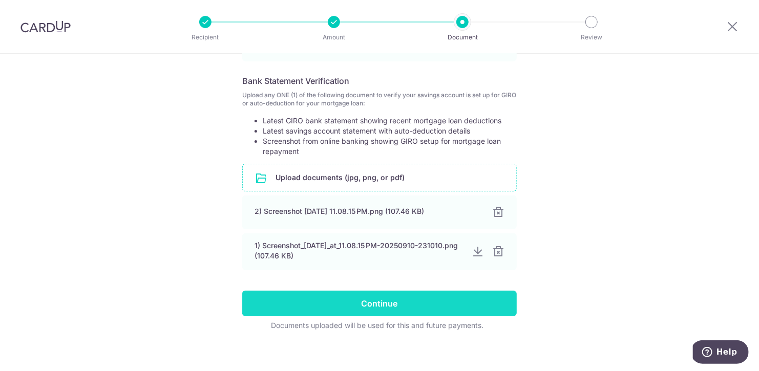
click at [416, 296] on input "Continue" at bounding box center [379, 304] width 275 height 26
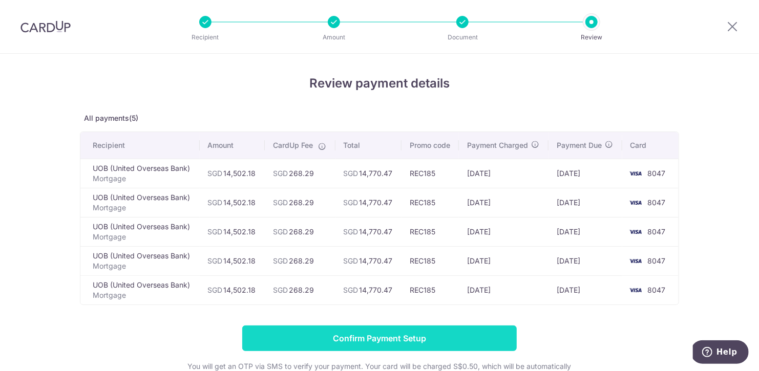
click at [364, 334] on input "Confirm Payment Setup" at bounding box center [379, 339] width 275 height 26
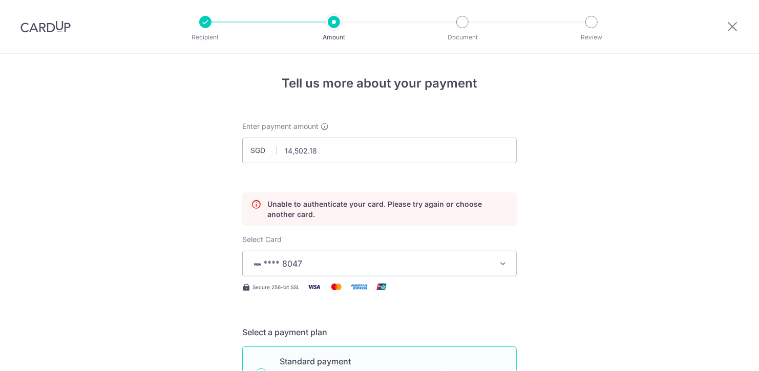
scroll to position [138, 0]
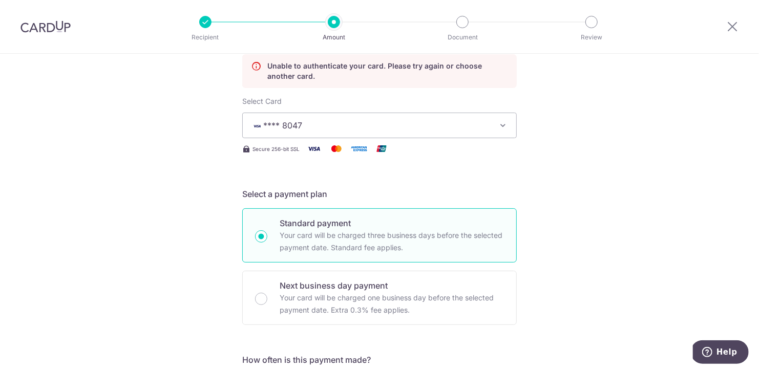
click at [397, 126] on span "**** 8047" at bounding box center [370, 125] width 239 height 12
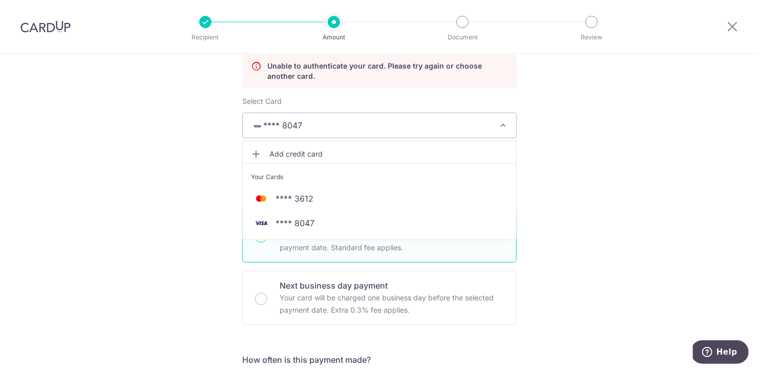
click at [310, 152] on span "Add credit card" at bounding box center [389, 154] width 239 height 10
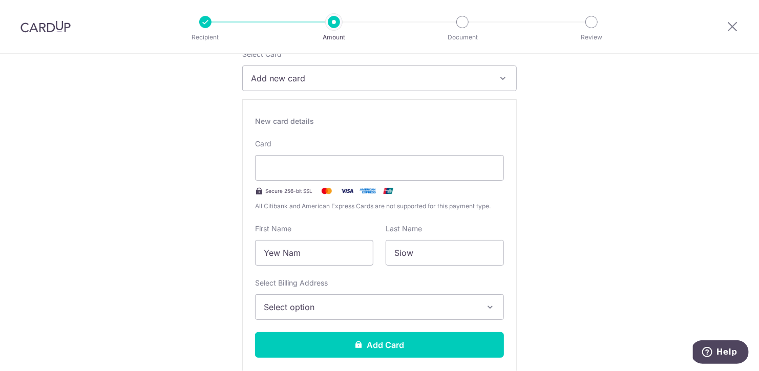
scroll to position [193, 0]
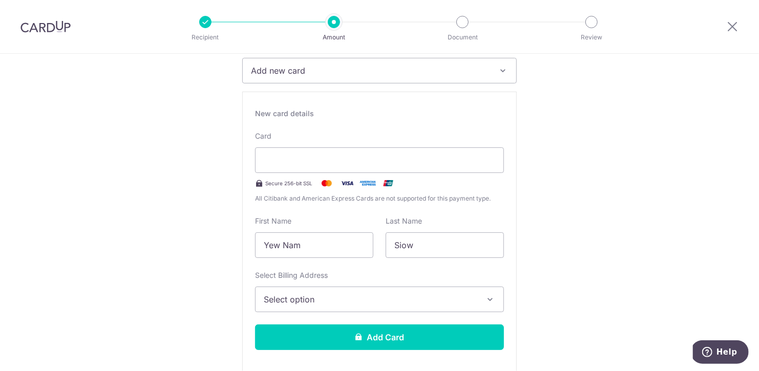
click at [477, 296] on button "Select option" at bounding box center [379, 300] width 249 height 26
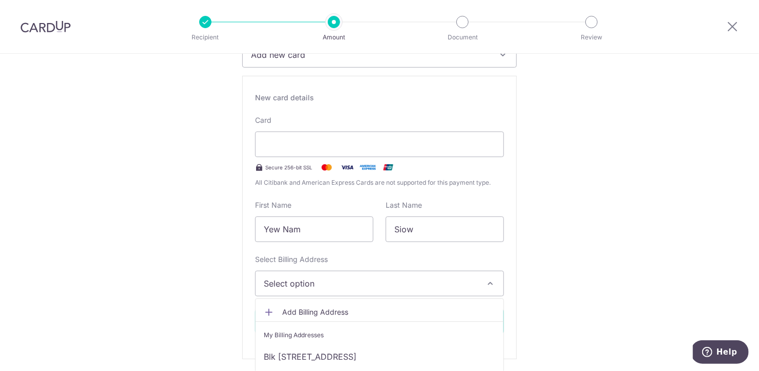
scroll to position [251, 0]
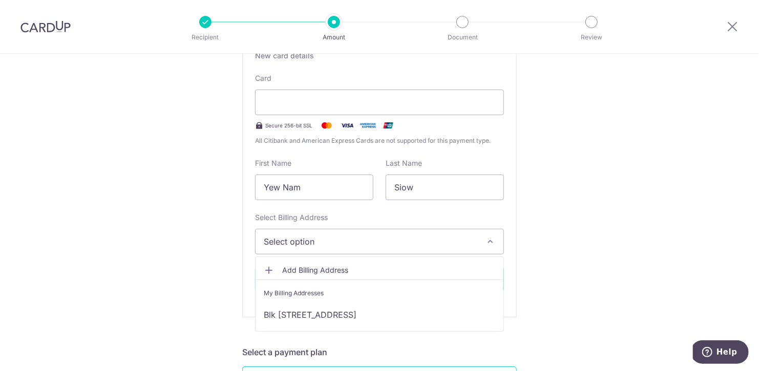
click at [467, 311] on link "Blk [STREET_ADDRESS]" at bounding box center [380, 315] width 248 height 25
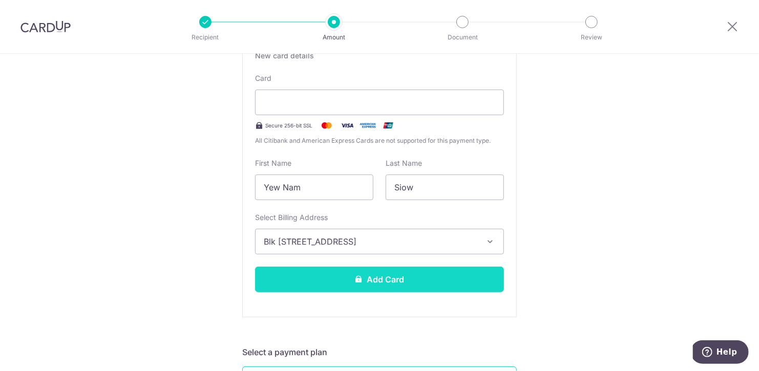
click at [408, 276] on button "Add Card" at bounding box center [379, 280] width 249 height 26
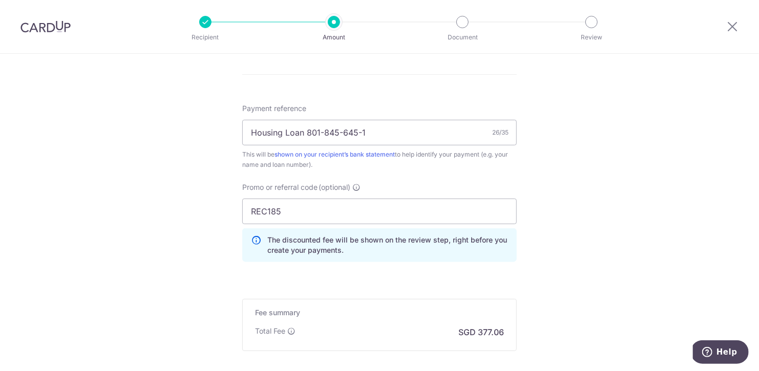
scroll to position [634, 0]
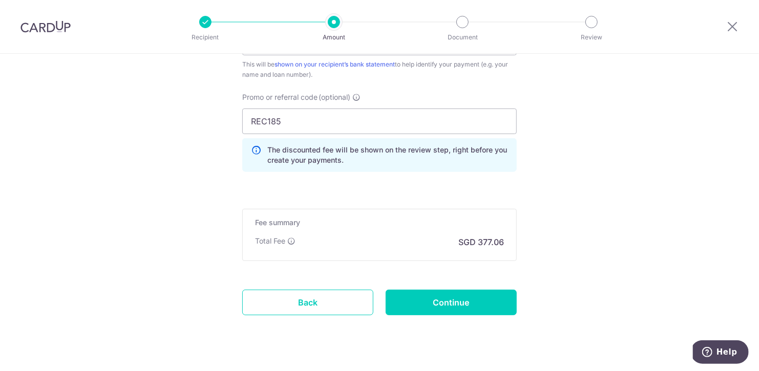
click at [462, 298] on input "Continue" at bounding box center [451, 303] width 131 height 26
type input "Update Schedule"
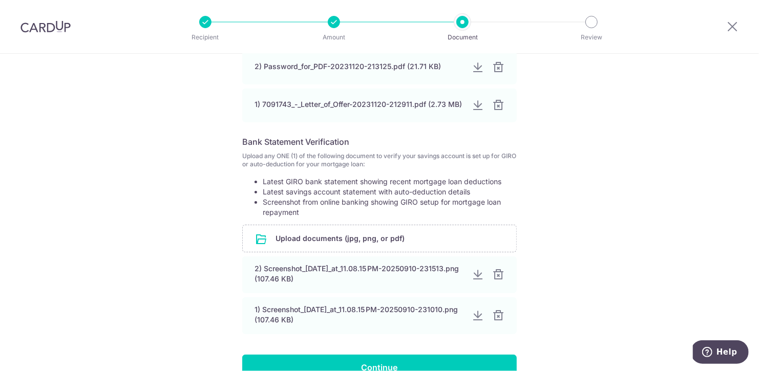
scroll to position [335, 0]
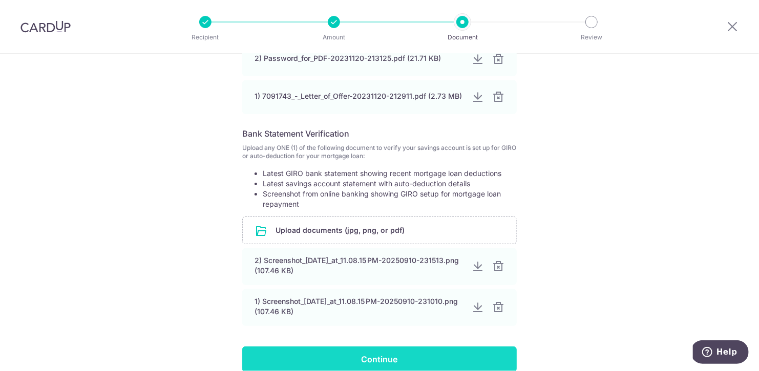
click at [388, 350] on input "Continue" at bounding box center [379, 360] width 275 height 26
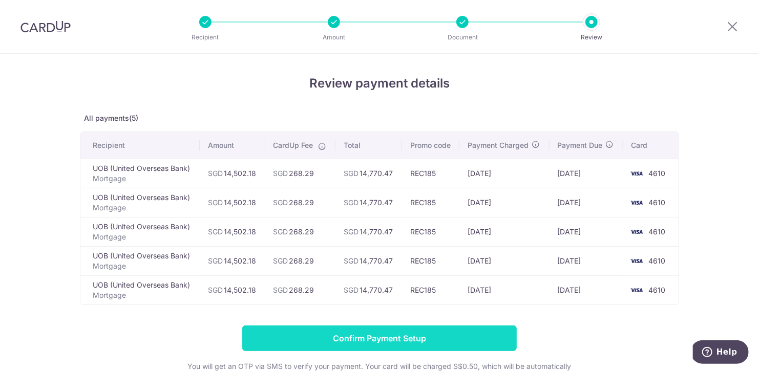
click at [398, 332] on input "Confirm Payment Setup" at bounding box center [379, 339] width 275 height 26
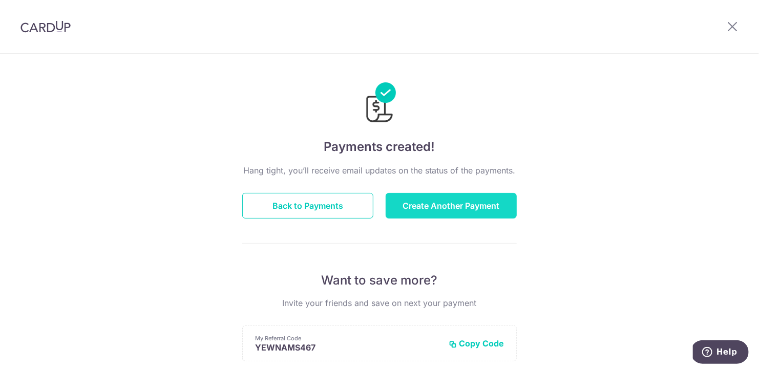
click at [439, 202] on button "Create Another Payment" at bounding box center [451, 206] width 131 height 26
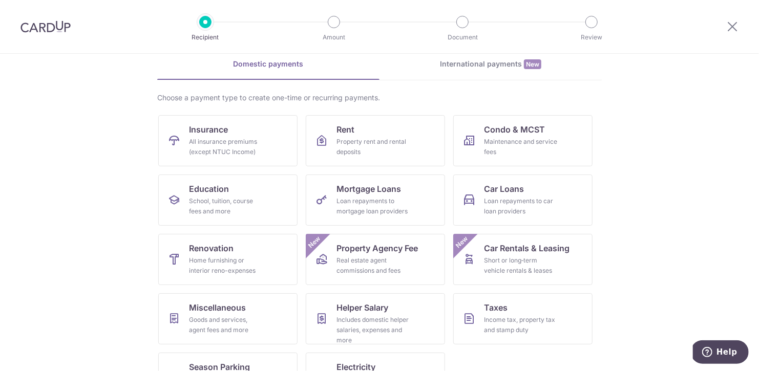
scroll to position [54, 0]
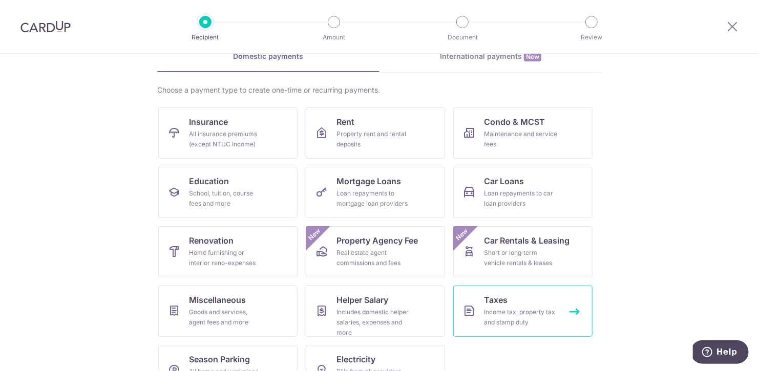
click at [507, 307] on div "Income tax, property tax and stamp duty" at bounding box center [521, 317] width 74 height 20
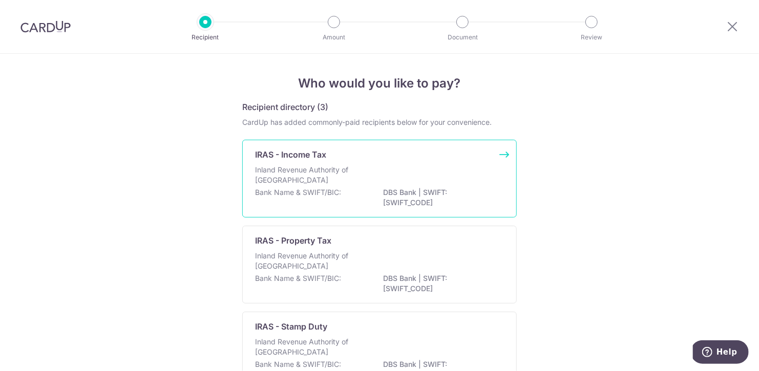
click at [373, 177] on div "Inland Revenue Authority of [GEOGRAPHIC_DATA]" at bounding box center [379, 176] width 249 height 23
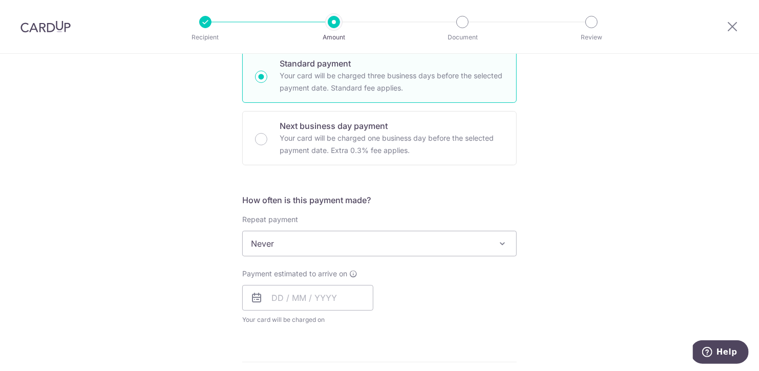
scroll to position [325, 0]
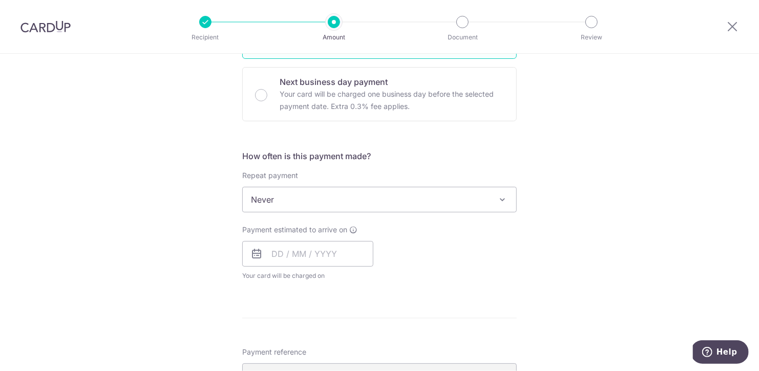
click at [442, 193] on span "Never" at bounding box center [380, 200] width 274 height 25
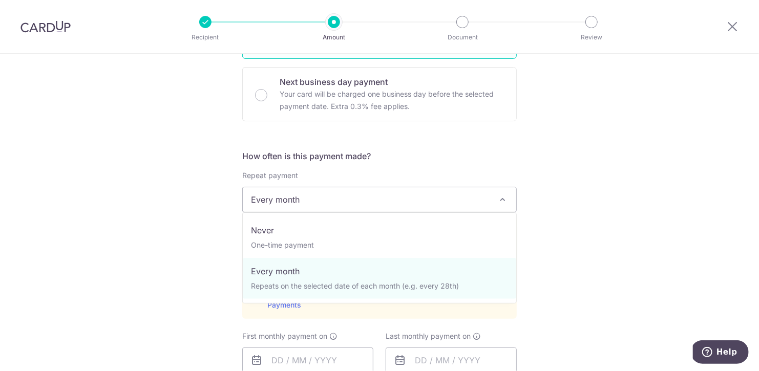
click at [491, 193] on span "Every month" at bounding box center [380, 200] width 274 height 25
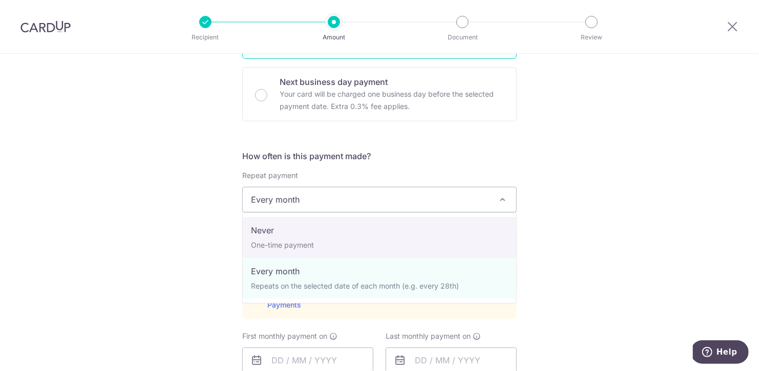
select select "1"
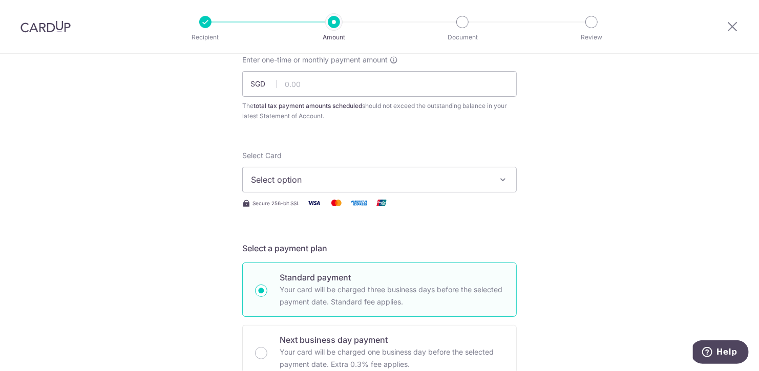
scroll to position [0, 0]
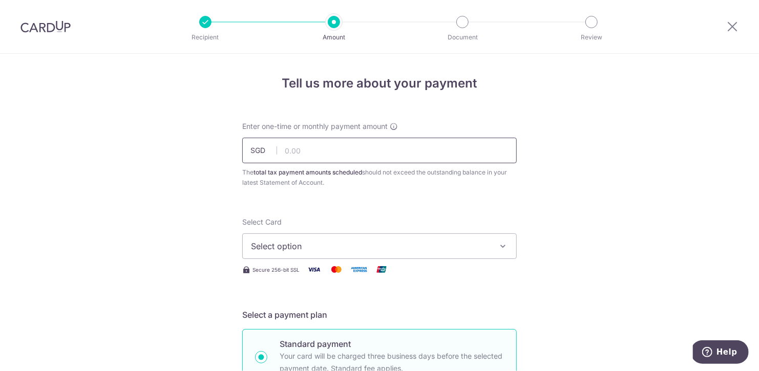
click at [336, 152] on input "text" at bounding box center [379, 151] width 275 height 26
type input "10,000.00"
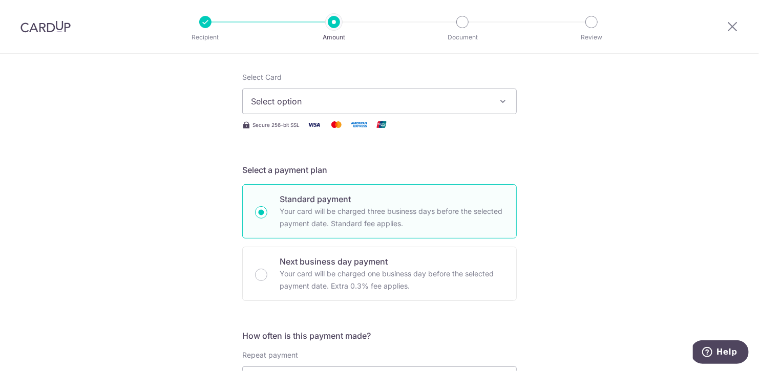
scroll to position [18, 0]
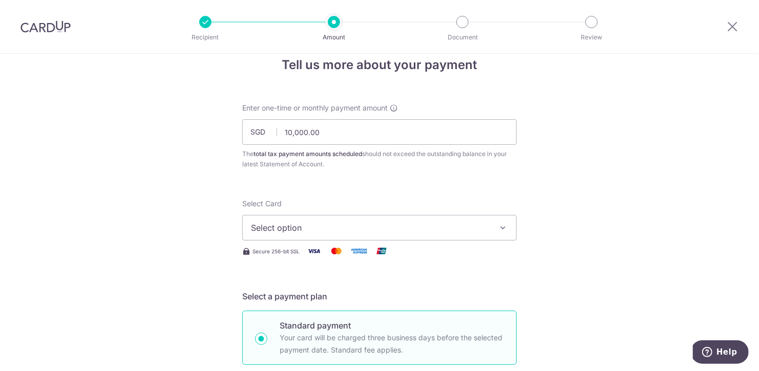
click at [462, 223] on span "Select option" at bounding box center [370, 228] width 239 height 12
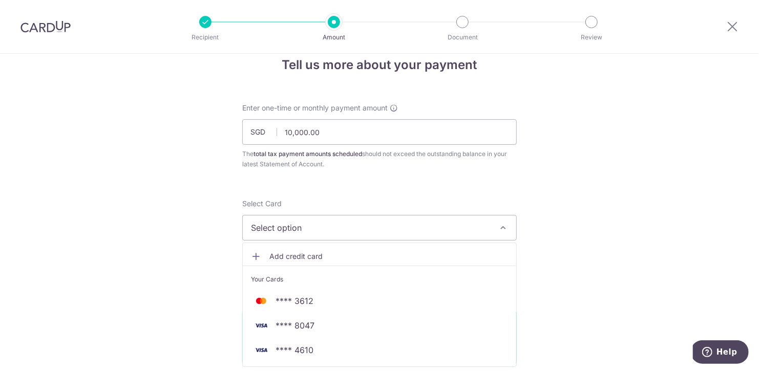
scroll to position [42, 0]
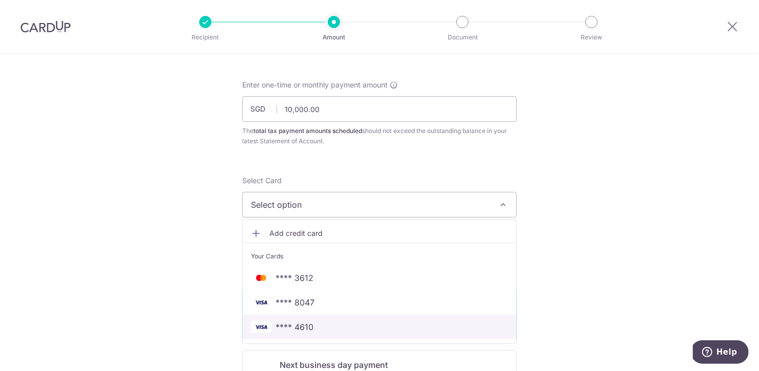
click at [299, 323] on span "**** 4610" at bounding box center [295, 327] width 38 height 12
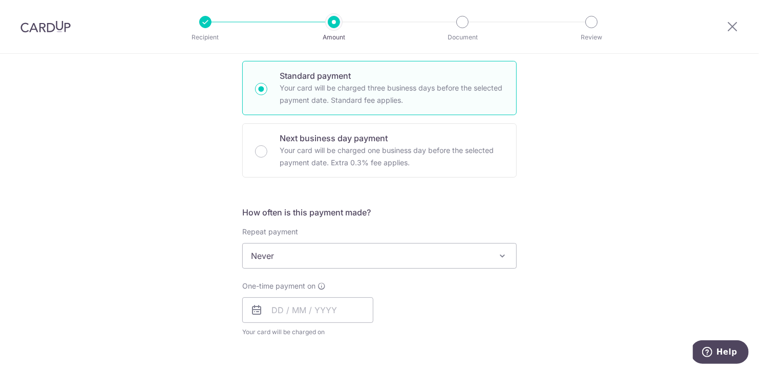
scroll to position [291, 0]
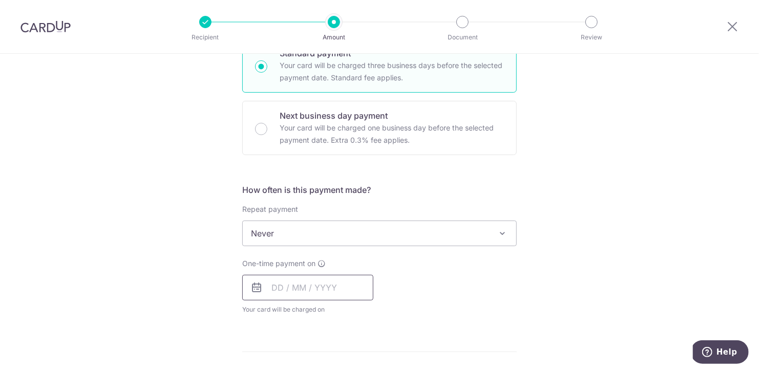
click at [292, 286] on input "text" at bounding box center [307, 288] width 131 height 26
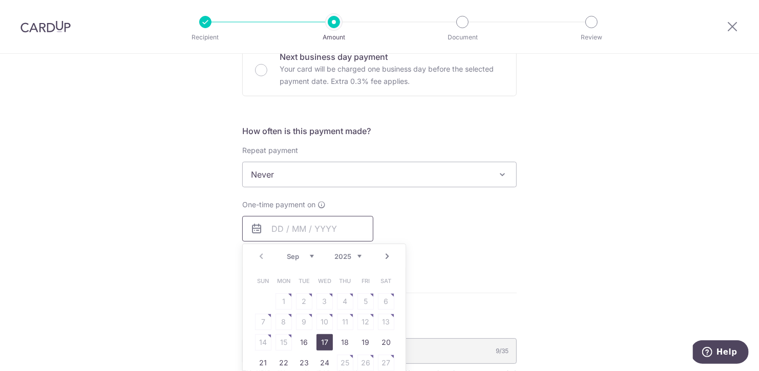
scroll to position [406, 0]
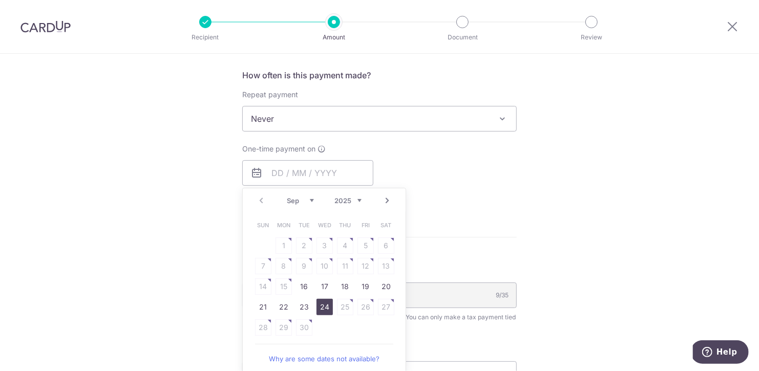
click at [323, 302] on link "24" at bounding box center [325, 307] width 16 height 16
type input "24/09/2025"
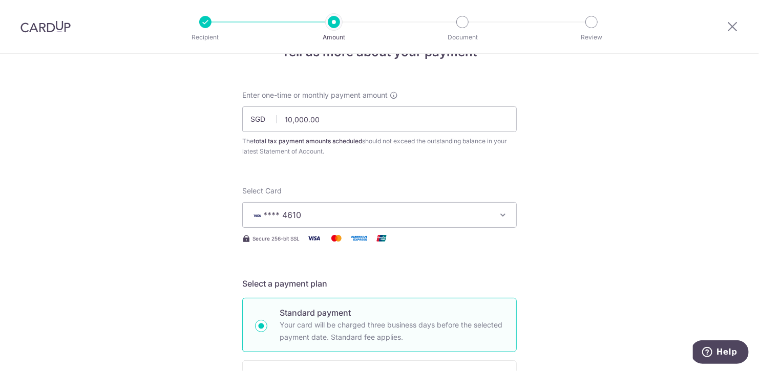
scroll to position [0, 0]
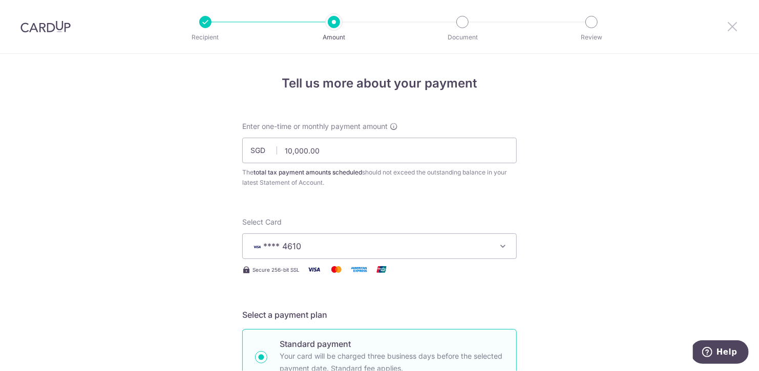
click at [732, 25] on icon at bounding box center [733, 26] width 12 height 13
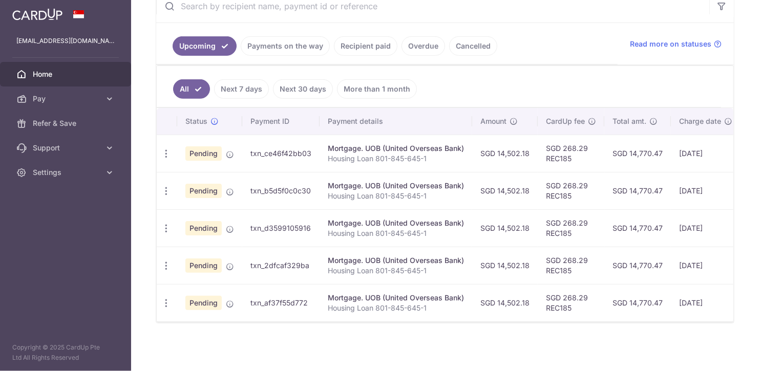
scroll to position [40, 0]
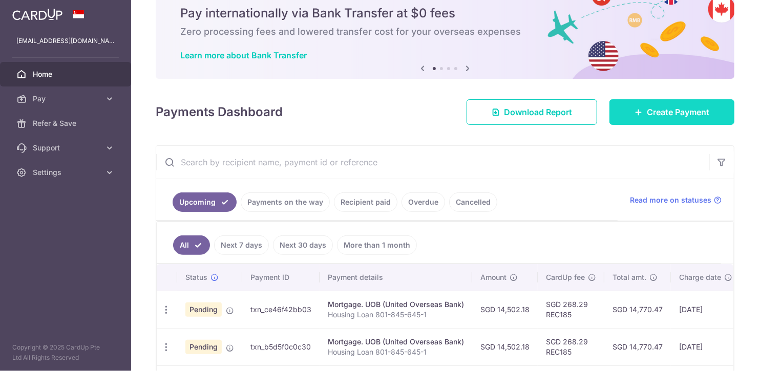
click at [655, 108] on span "Create Payment" at bounding box center [678, 112] width 63 height 12
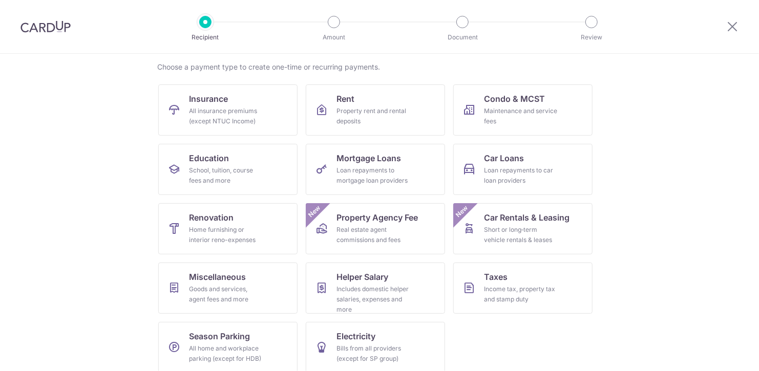
scroll to position [85, 0]
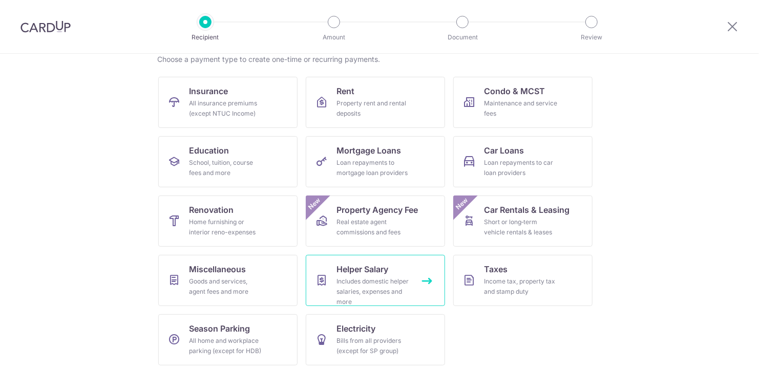
click at [364, 277] on div "Includes domestic helper salaries, expenses and more" at bounding box center [374, 292] width 74 height 31
